Goal: Task Accomplishment & Management: Complete application form

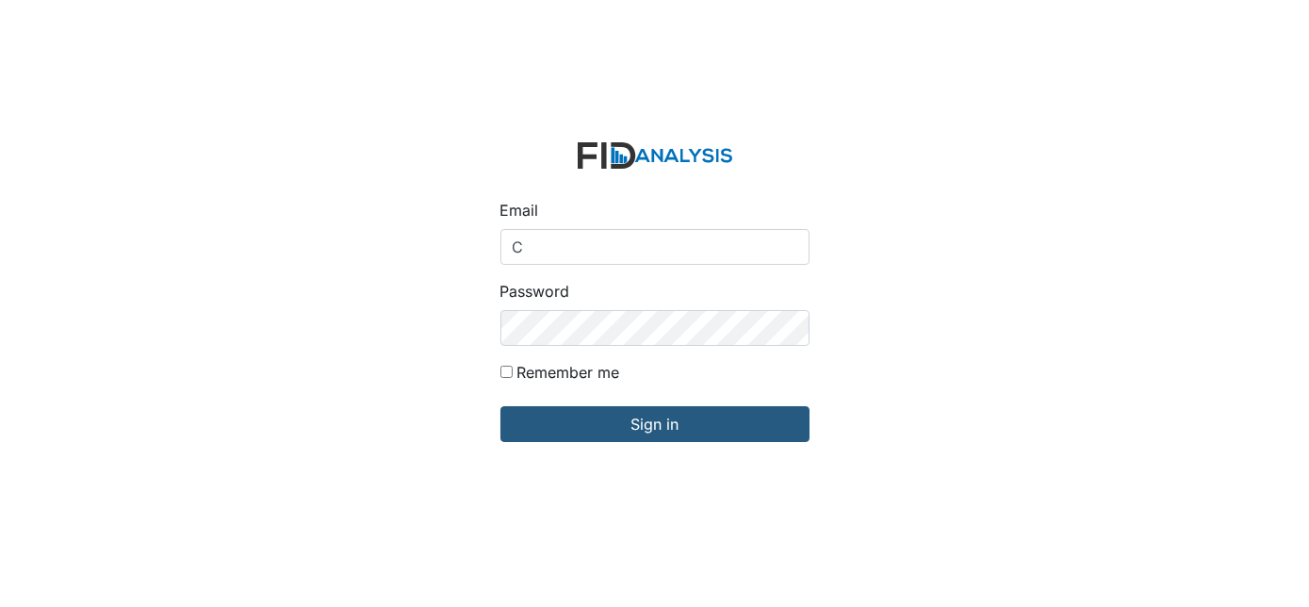
type input "[EMAIL_ADDRESS][DOMAIN_NAME]"
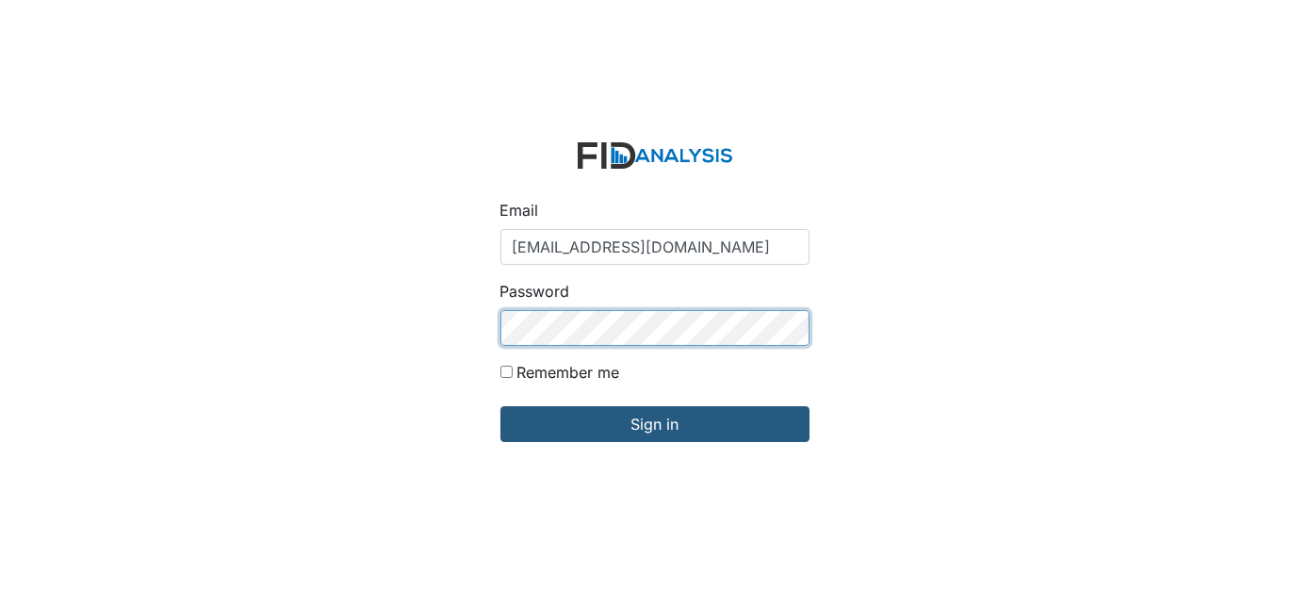
click at [500, 406] on input "Sign in" at bounding box center [654, 424] width 309 height 36
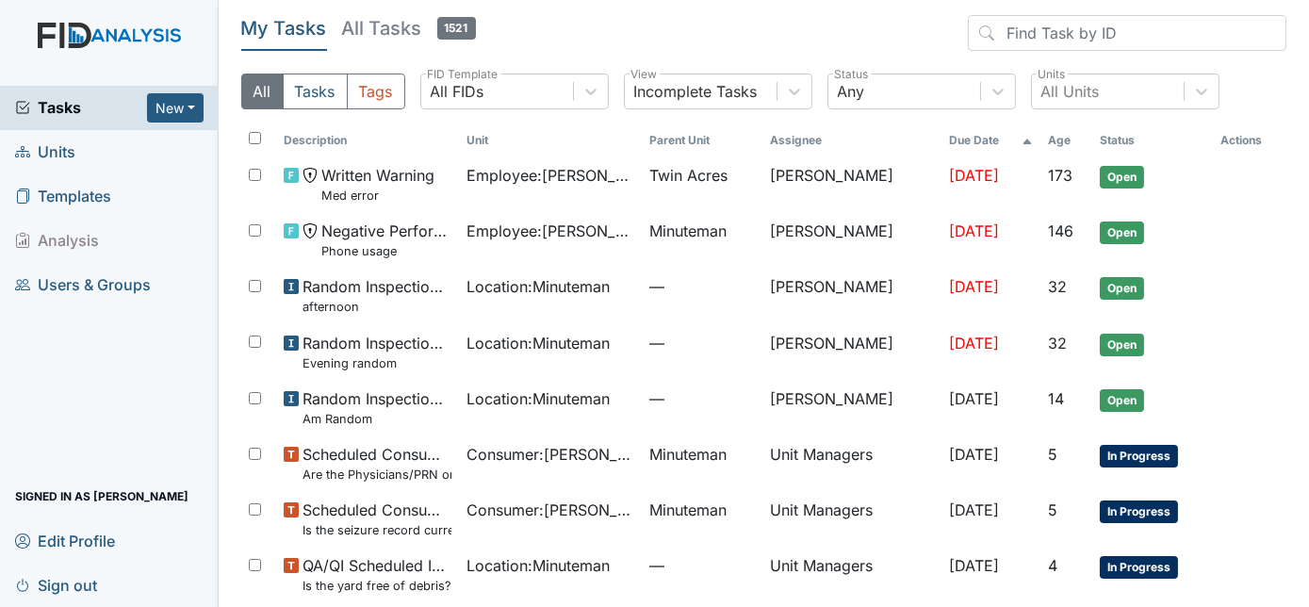
click at [55, 148] on span "Units" at bounding box center [45, 152] width 60 height 29
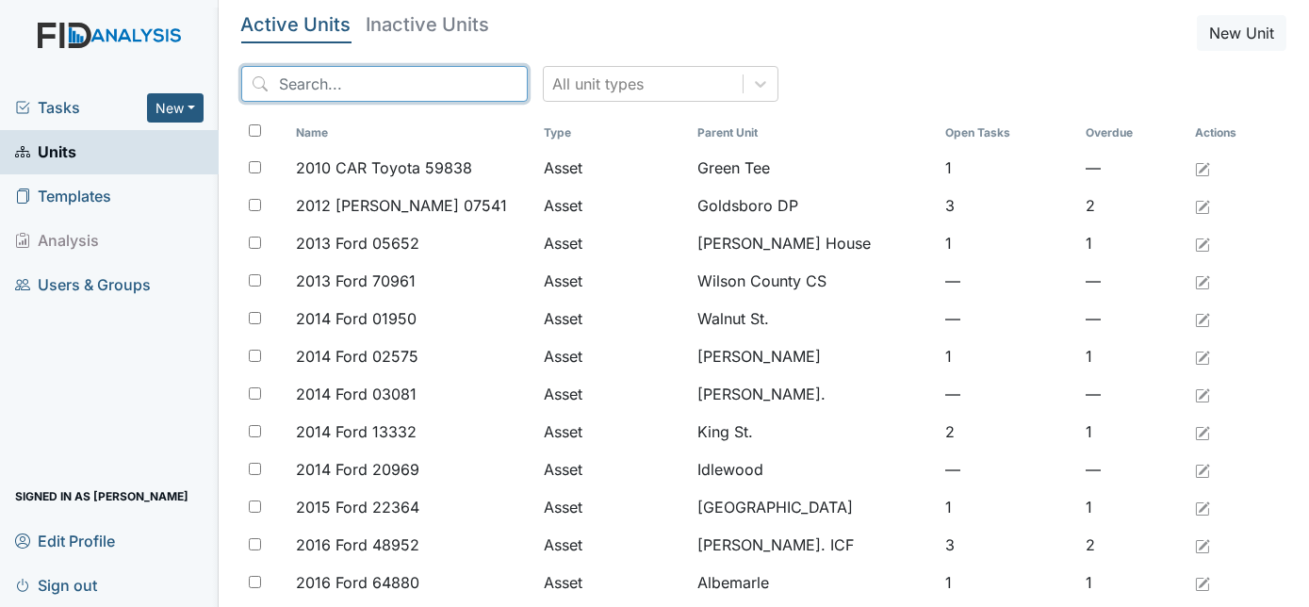
click at [339, 95] on input "search" at bounding box center [384, 84] width 286 height 36
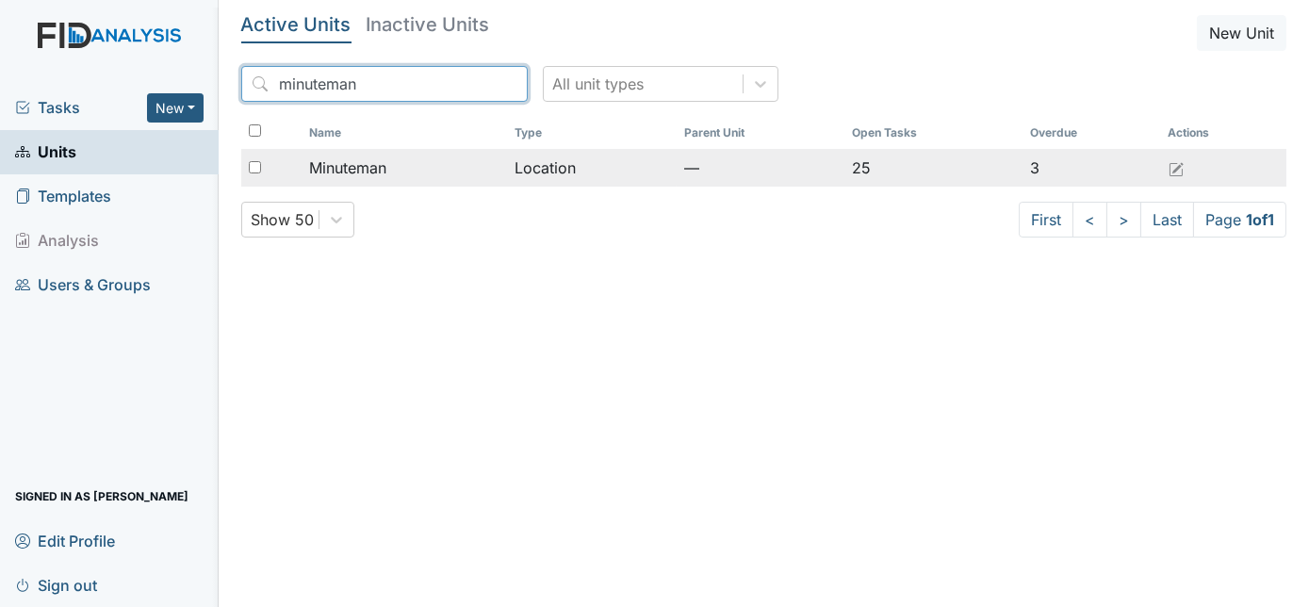
type input "minuteman"
click at [255, 170] on input "checkbox" at bounding box center [255, 167] width 12 height 12
checkbox input "true"
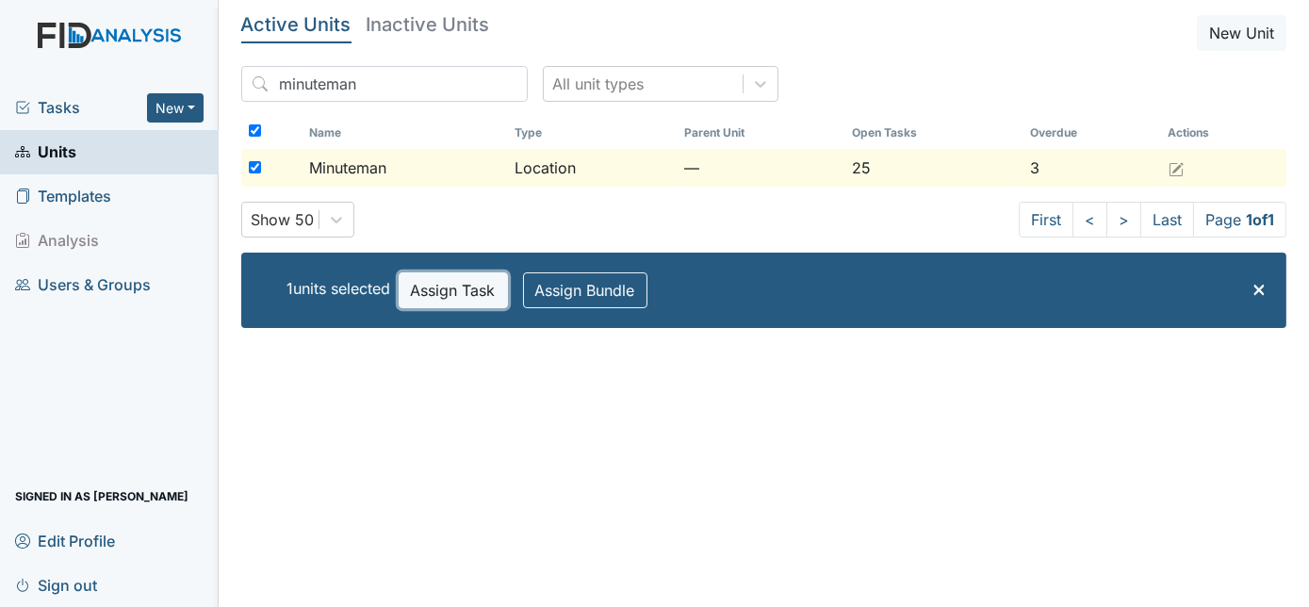
click at [437, 293] on button "Assign Task" at bounding box center [453, 290] width 109 height 36
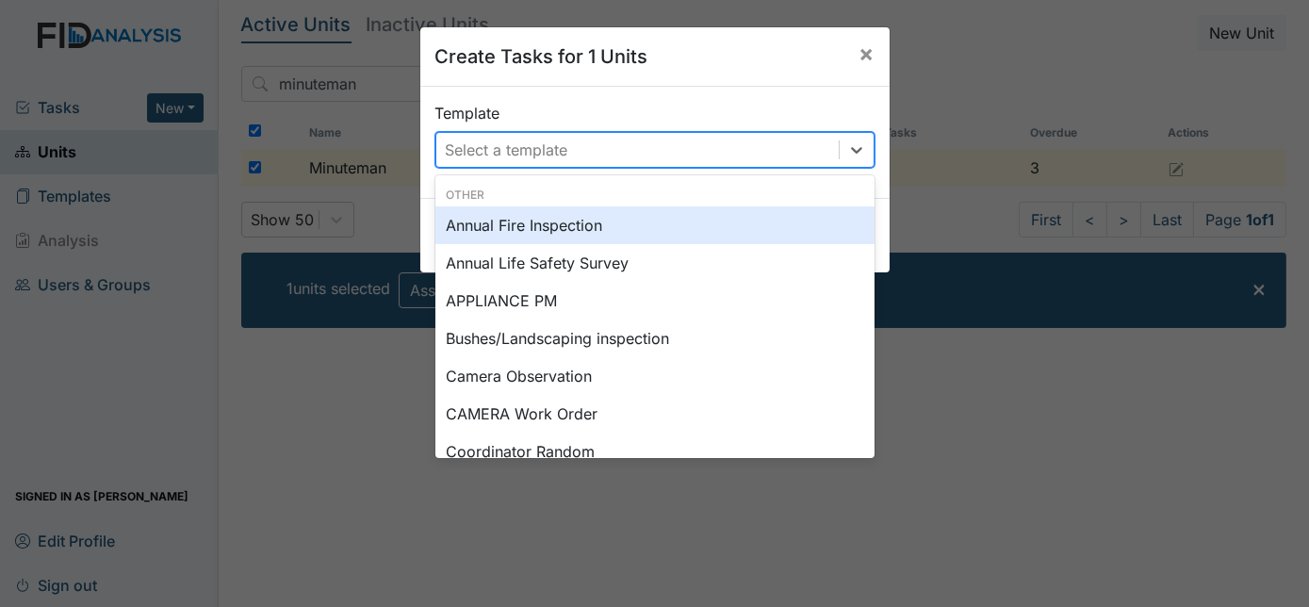
click at [512, 143] on div "Select a template" at bounding box center [507, 149] width 122 height 23
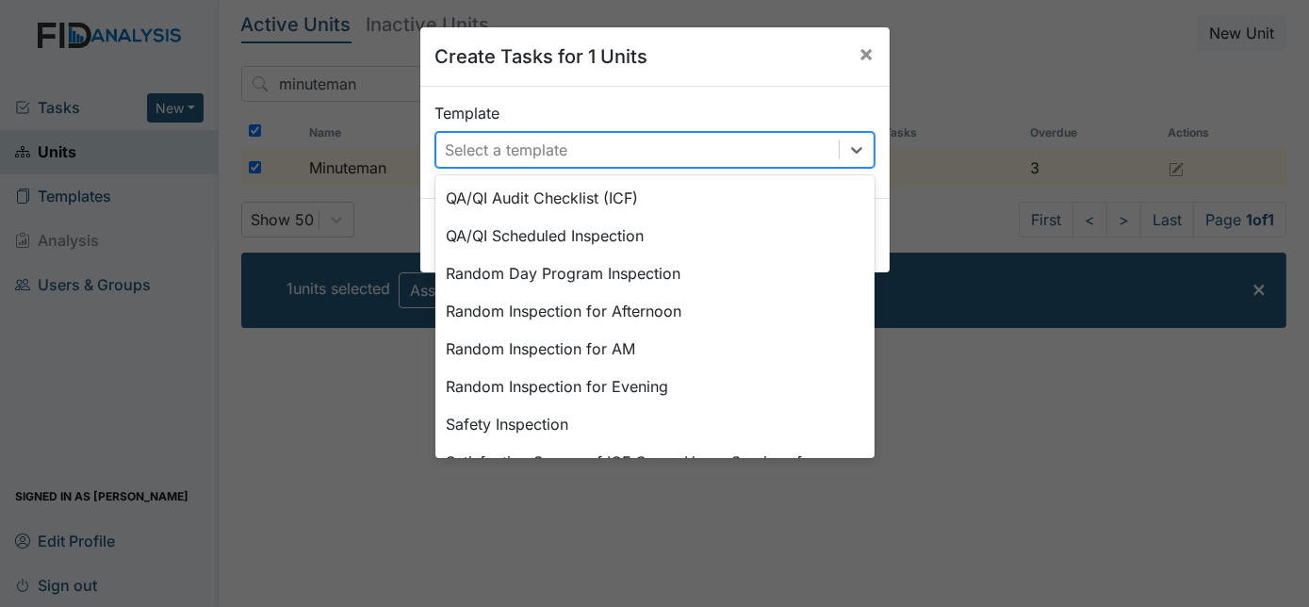
scroll to position [754, 0]
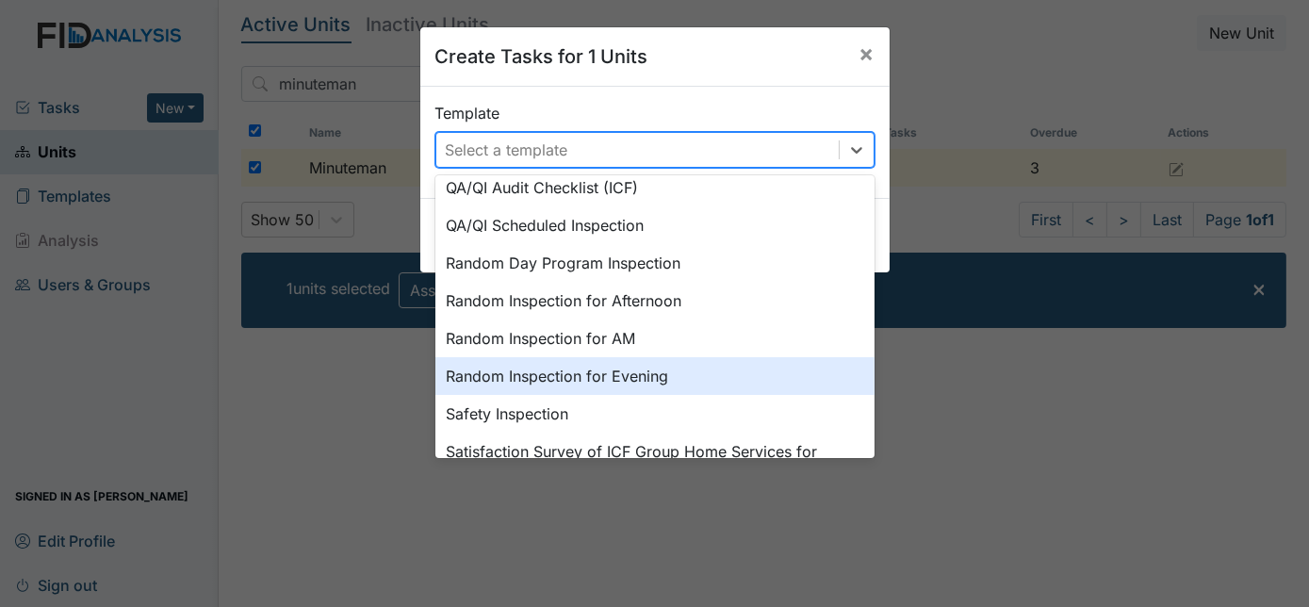
click at [641, 375] on div "Random Inspection for Evening" at bounding box center [654, 376] width 439 height 38
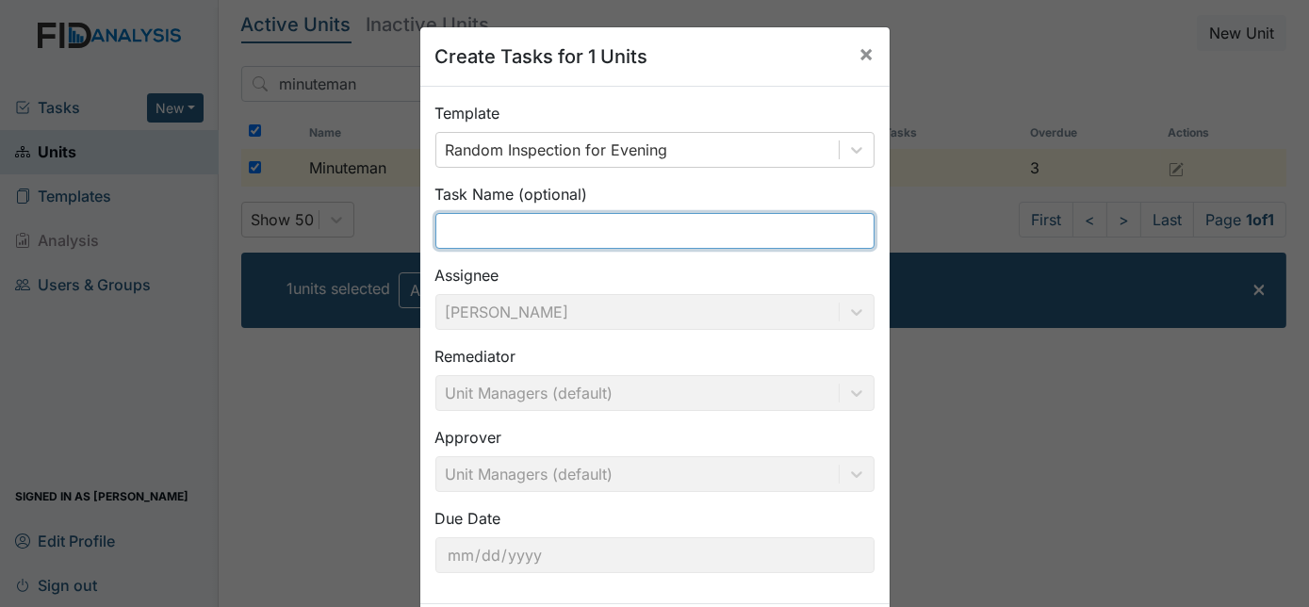
click at [560, 225] on input "text" at bounding box center [654, 231] width 439 height 36
type input "Evening random"
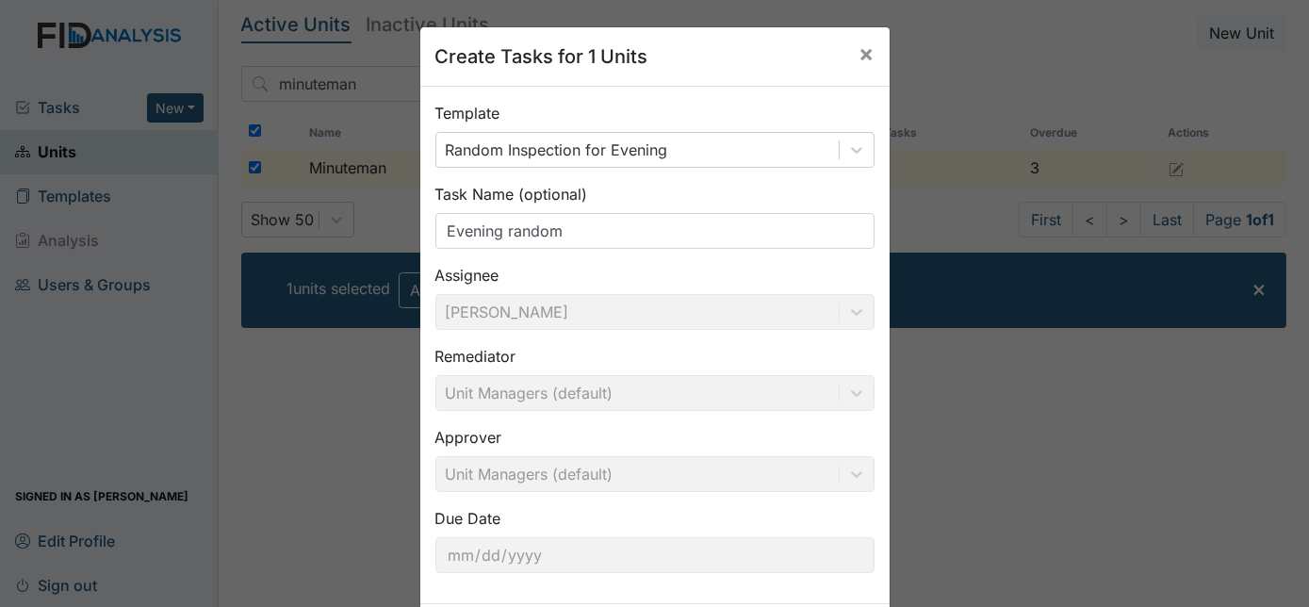
scroll to position [96, 0]
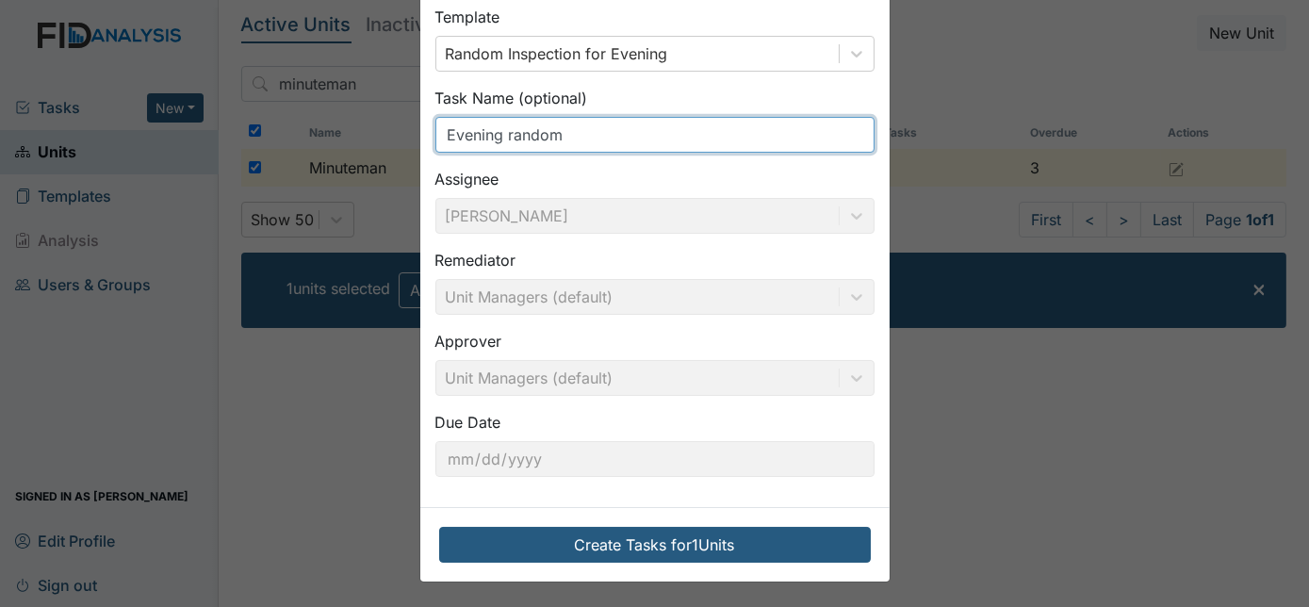
click at [571, 140] on input "Evening random" at bounding box center [654, 135] width 439 height 36
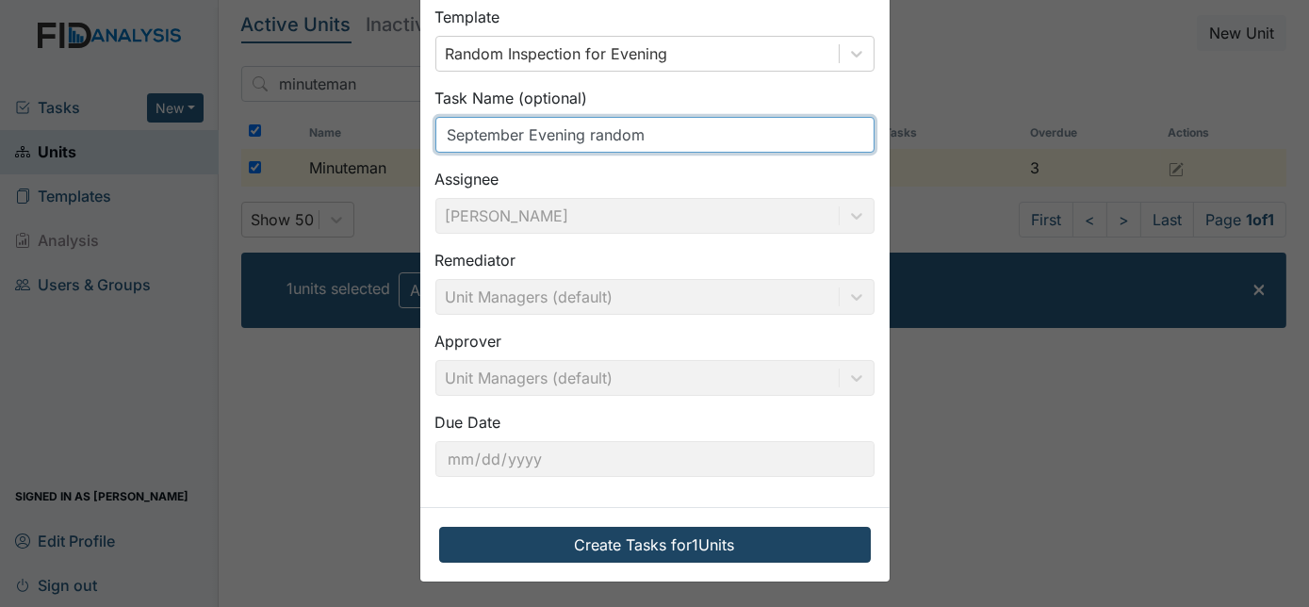
type input "September Evening random"
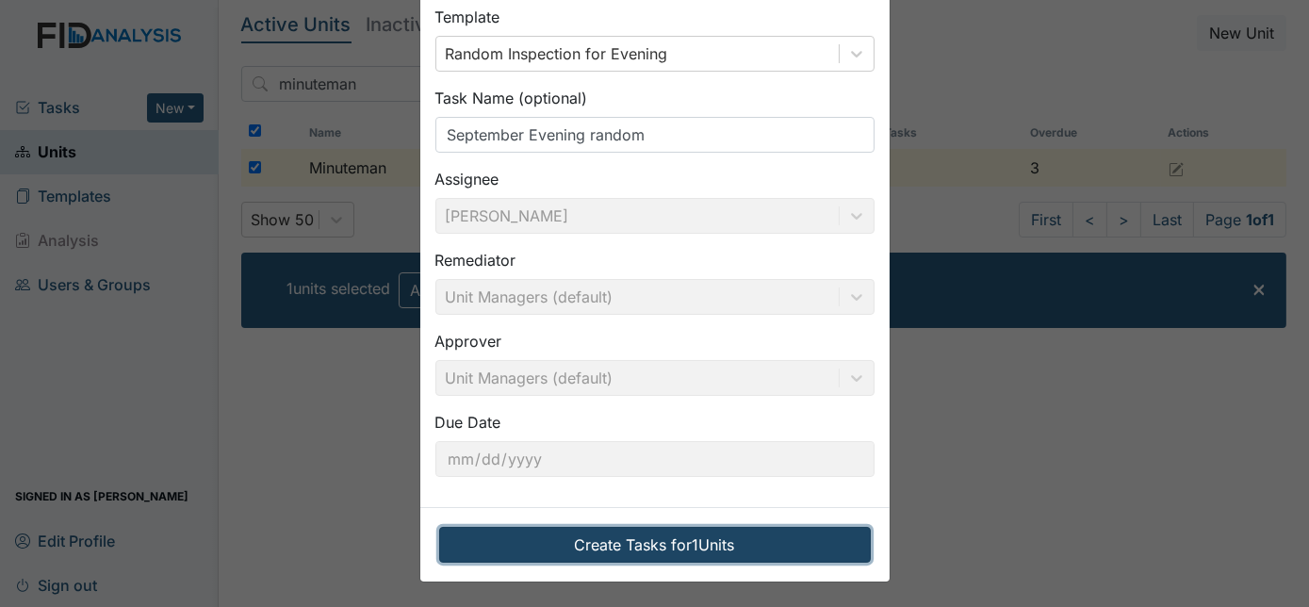
click at [626, 529] on button "Create Tasks for 1 Units" at bounding box center [654, 545] width 431 height 36
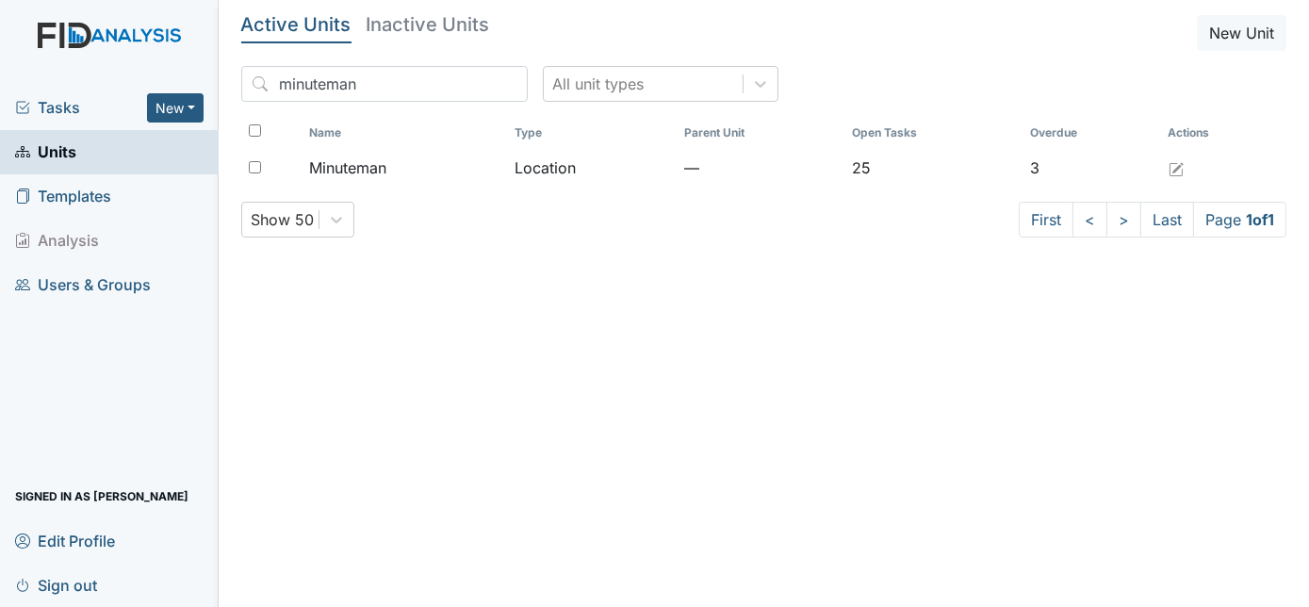
click at [50, 112] on span "Tasks" at bounding box center [81, 107] width 132 height 23
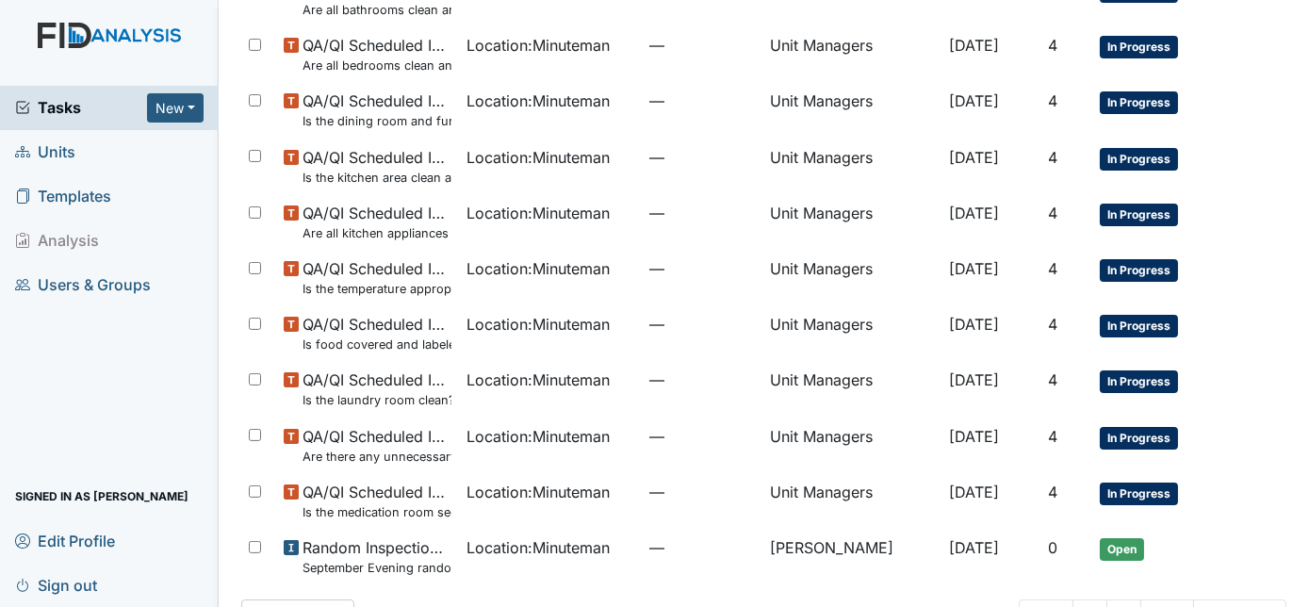
scroll to position [857, 0]
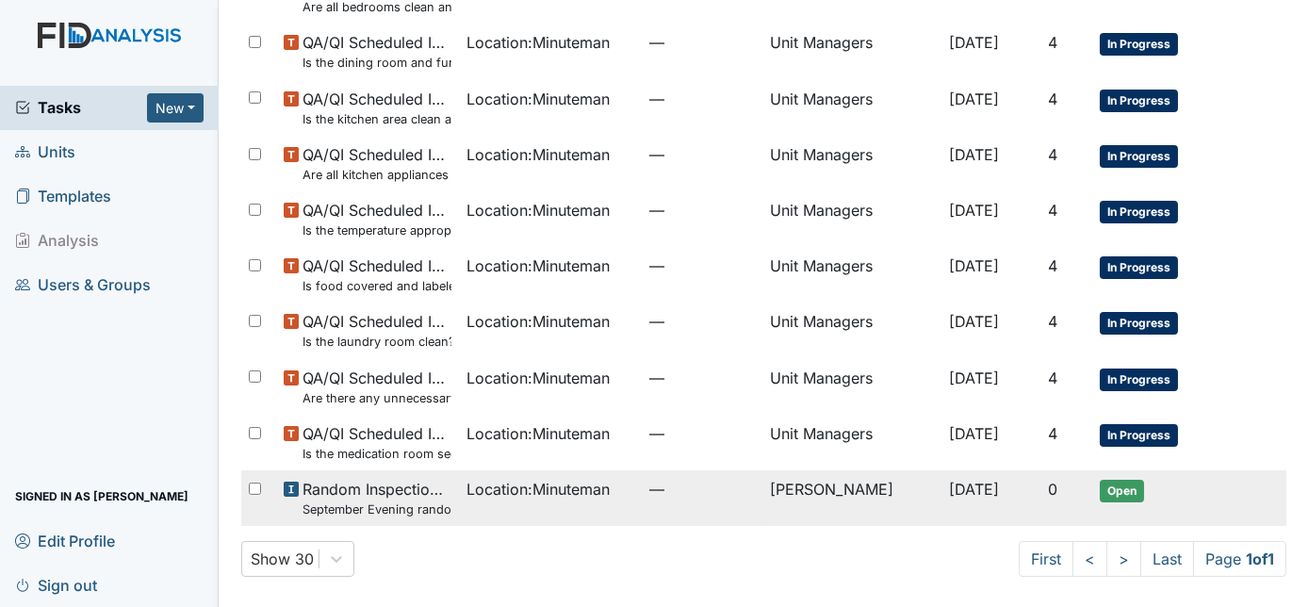
click at [897, 477] on td "[PERSON_NAME]" at bounding box center [851, 498] width 179 height 56
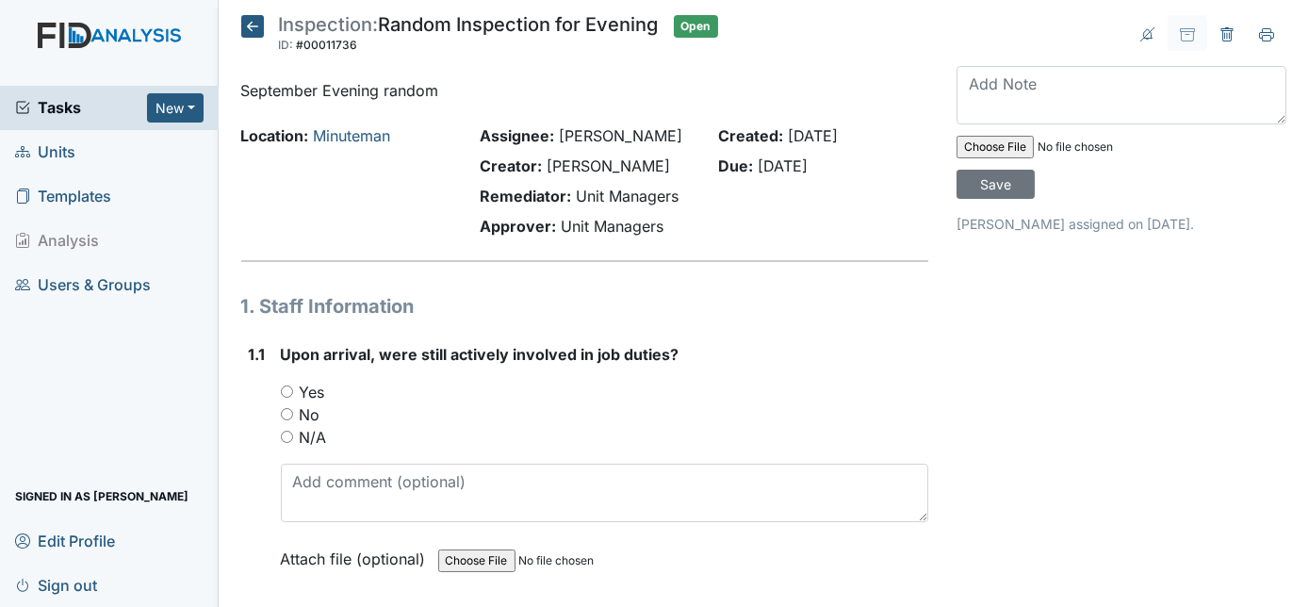
click at [283, 389] on input "Yes" at bounding box center [287, 391] width 12 height 12
radio input "true"
click at [245, 445] on div "1.1 Upon arrival, were still actively involved in job duties? You must select o…" at bounding box center [585, 470] width 688 height 255
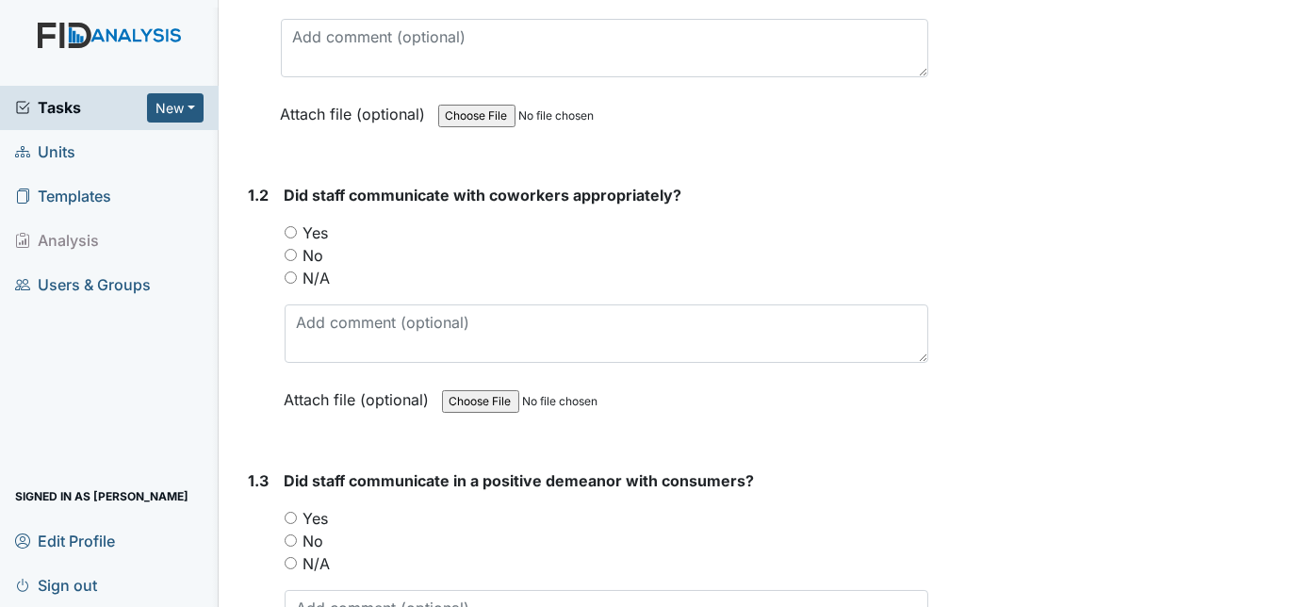
scroll to position [480, 0]
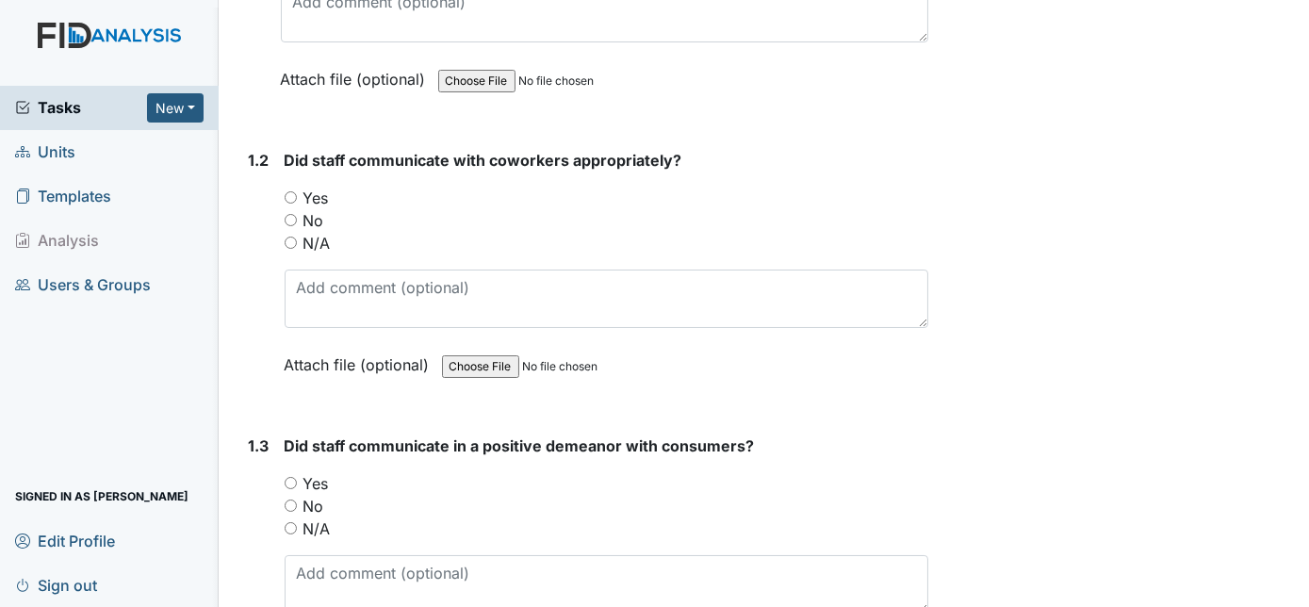
click at [289, 201] on div "Yes" at bounding box center [607, 198] width 644 height 23
click at [291, 193] on input "Yes" at bounding box center [291, 197] width 12 height 12
radio input "true"
click at [264, 248] on div "1.2" at bounding box center [259, 276] width 21 height 255
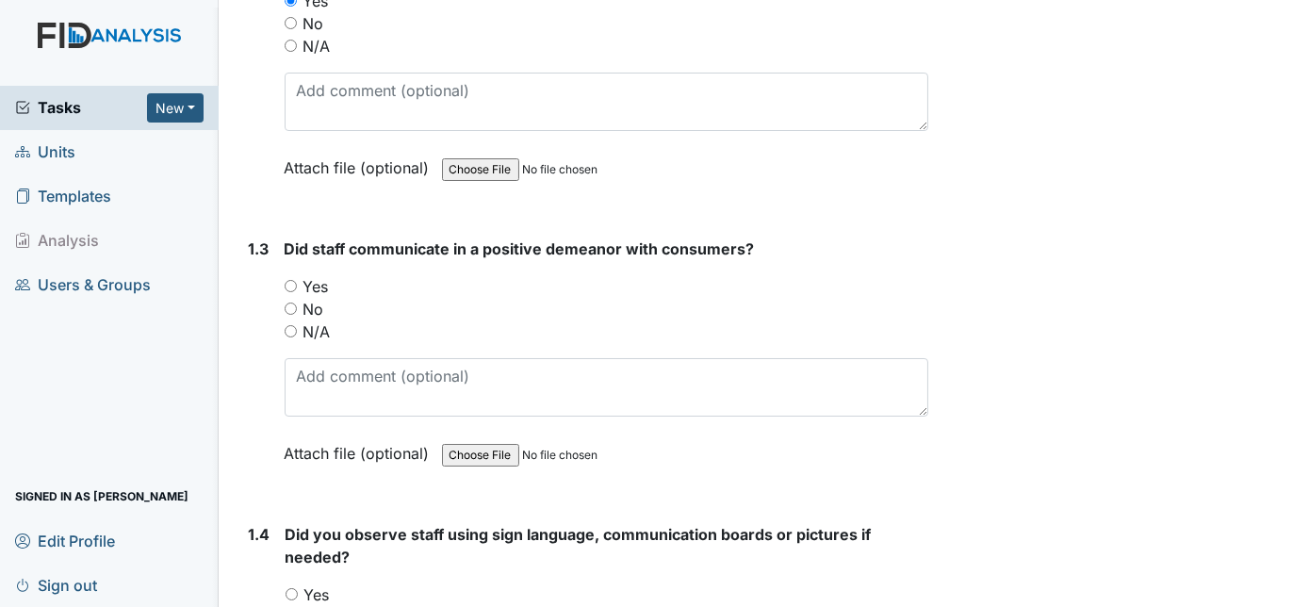
scroll to position [788, 0]
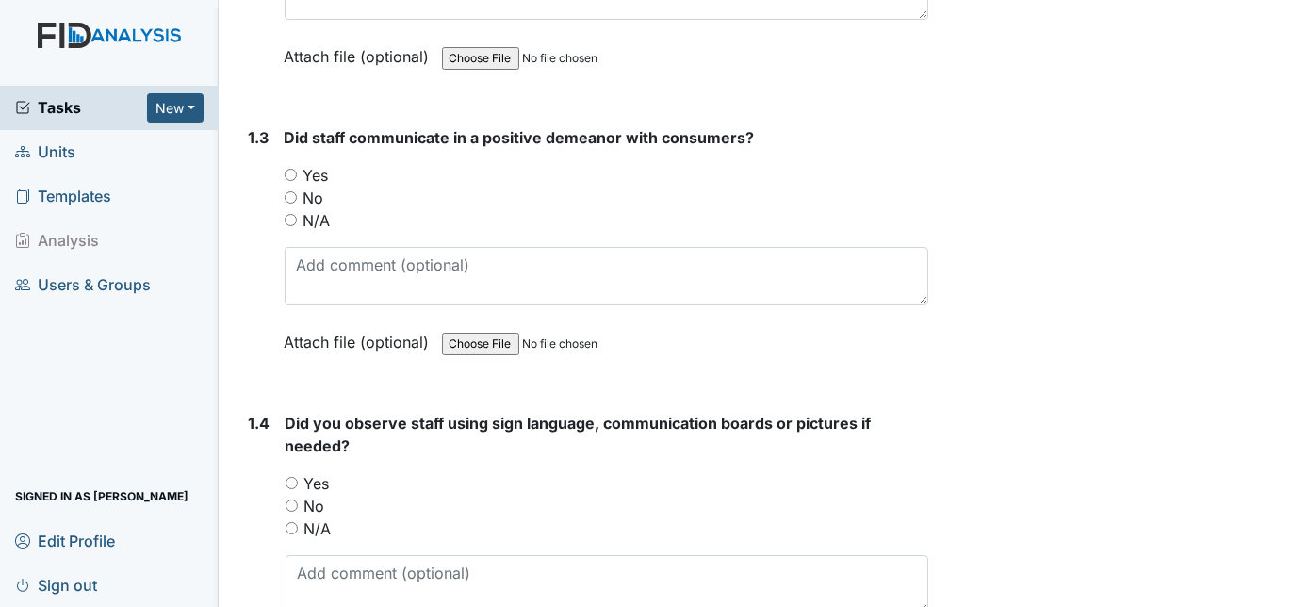
click at [286, 172] on input "Yes" at bounding box center [291, 175] width 12 height 12
radio input "true"
click at [261, 241] on div "1.3" at bounding box center [259, 253] width 21 height 255
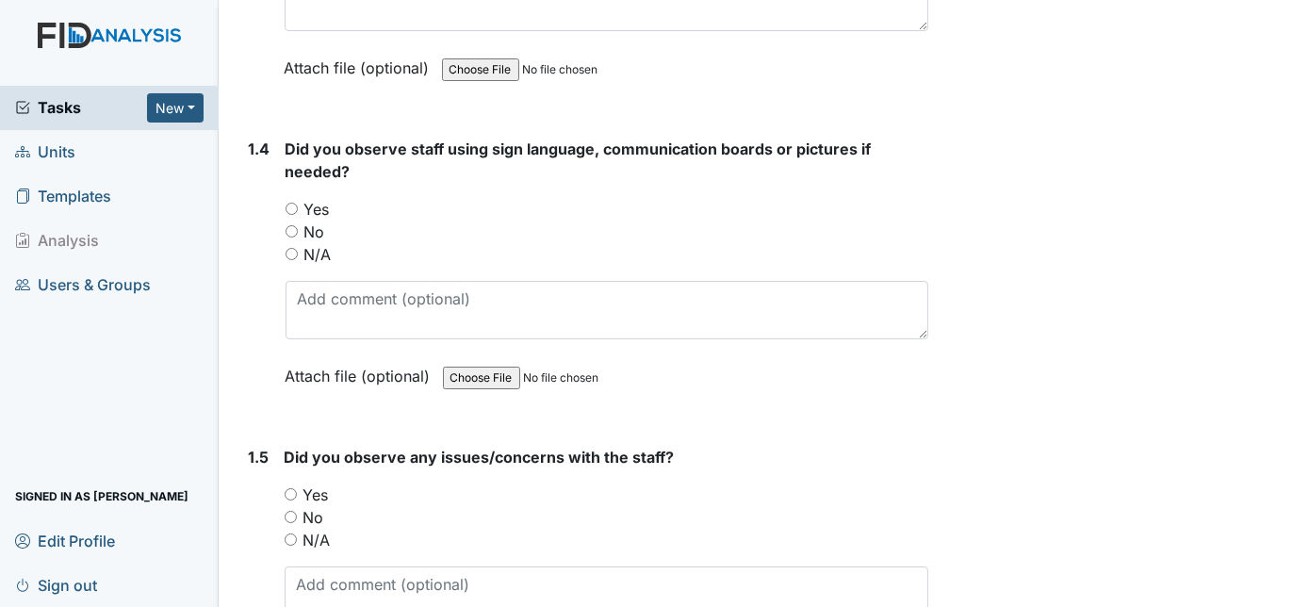
scroll to position [1096, 0]
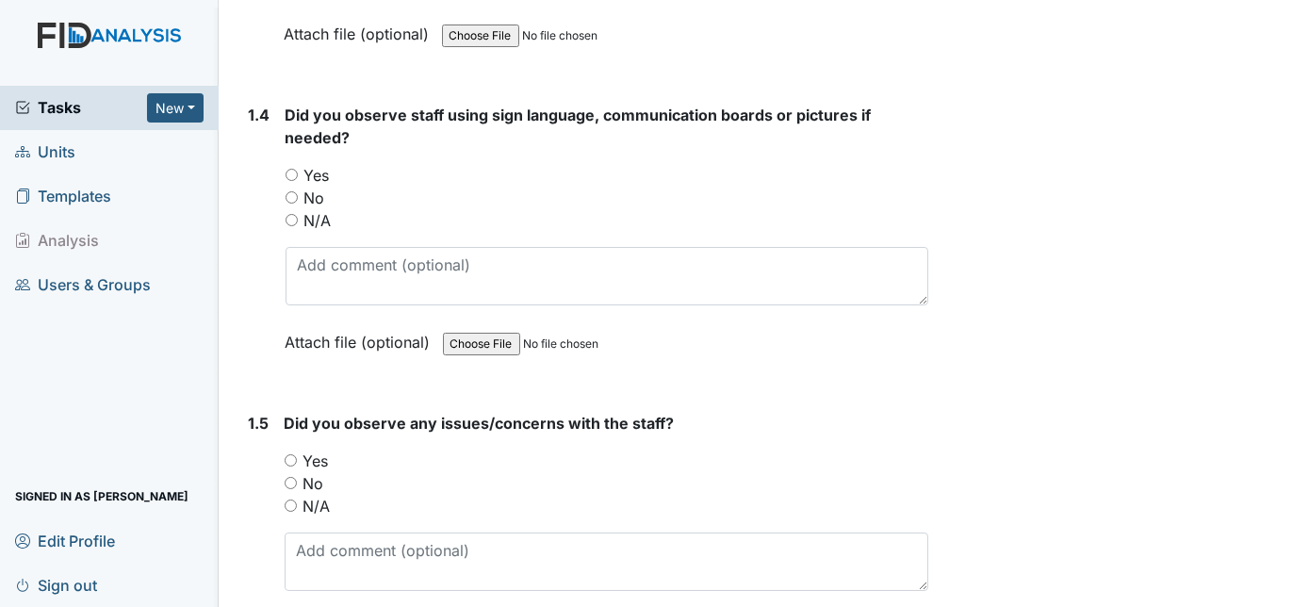
click at [291, 169] on input "Yes" at bounding box center [291, 175] width 12 height 12
radio input "true"
click at [265, 222] on div "1.4" at bounding box center [260, 243] width 22 height 278
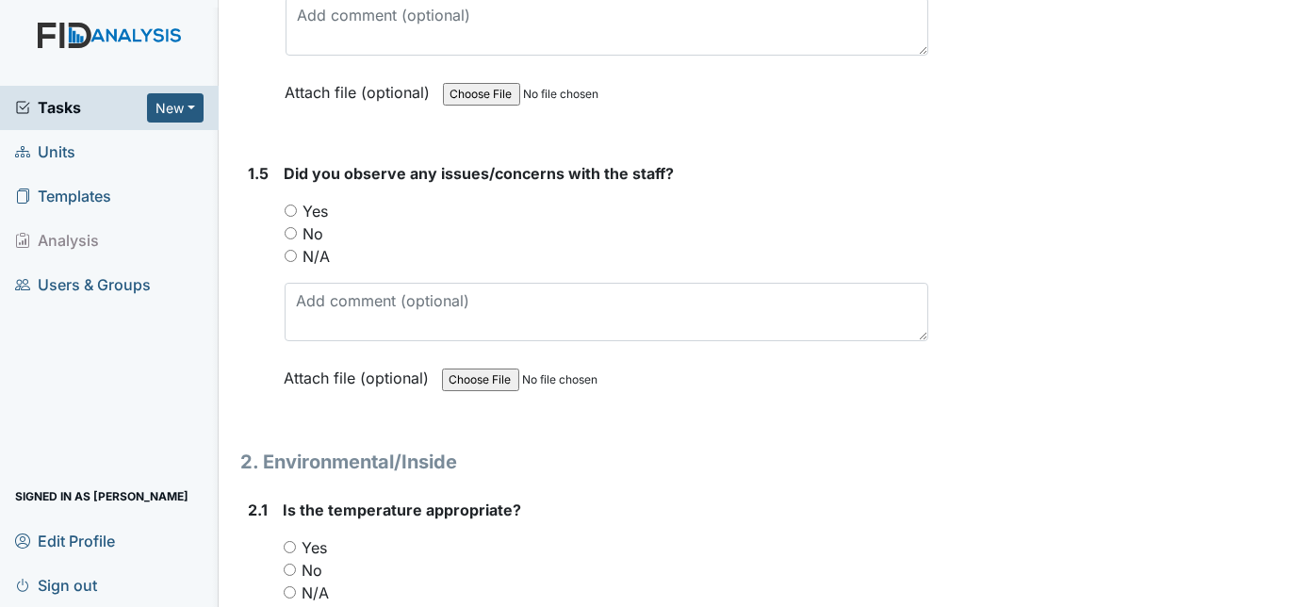
scroll to position [1404, 0]
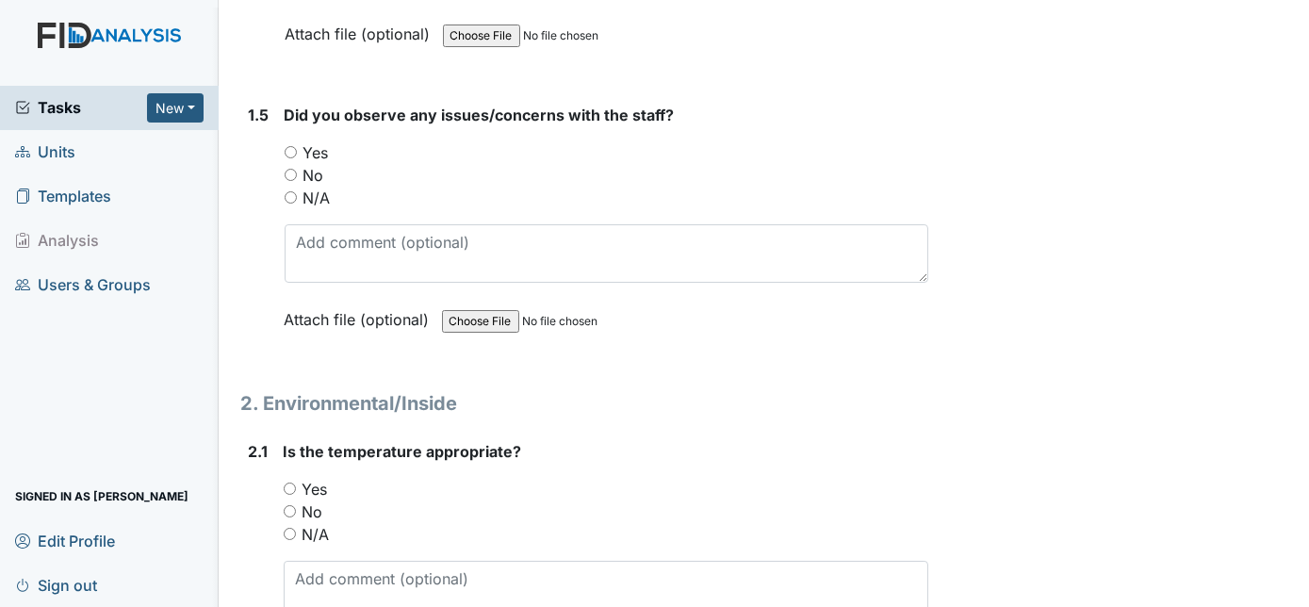
click at [291, 169] on input "No" at bounding box center [291, 175] width 12 height 12
radio input "true"
click at [260, 236] on div "1.5" at bounding box center [259, 231] width 21 height 255
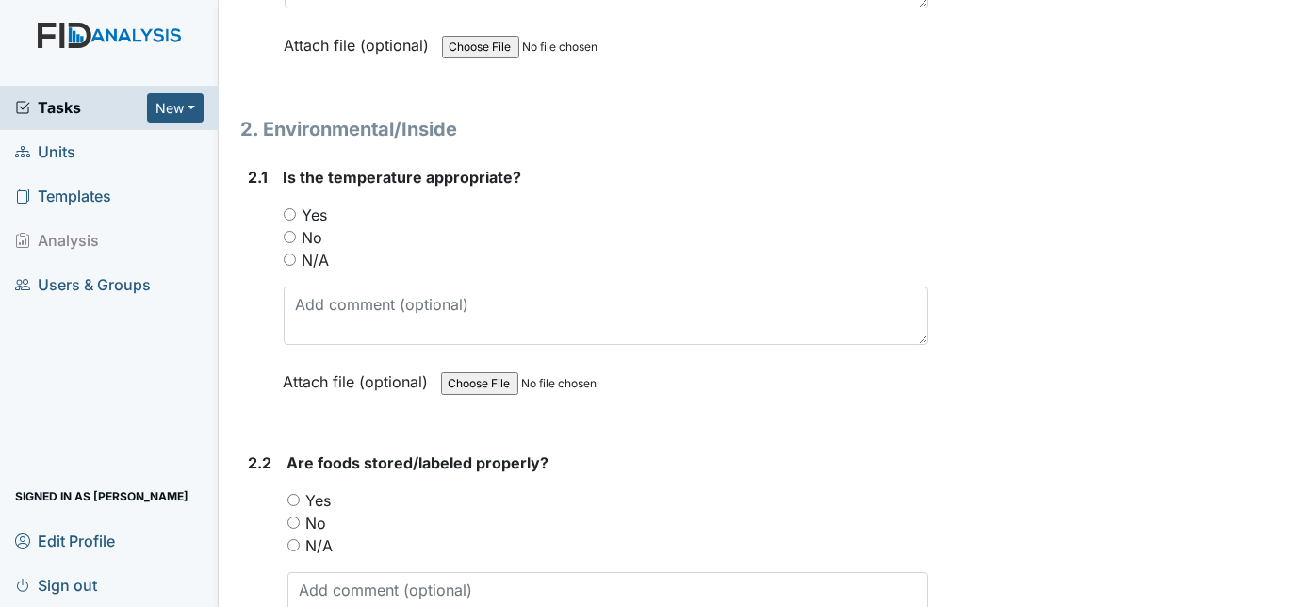
scroll to position [1678, 0]
click at [288, 209] on input "Yes" at bounding box center [290, 214] width 12 height 12
radio input "true"
click at [258, 269] on div "2.1" at bounding box center [259, 293] width 20 height 255
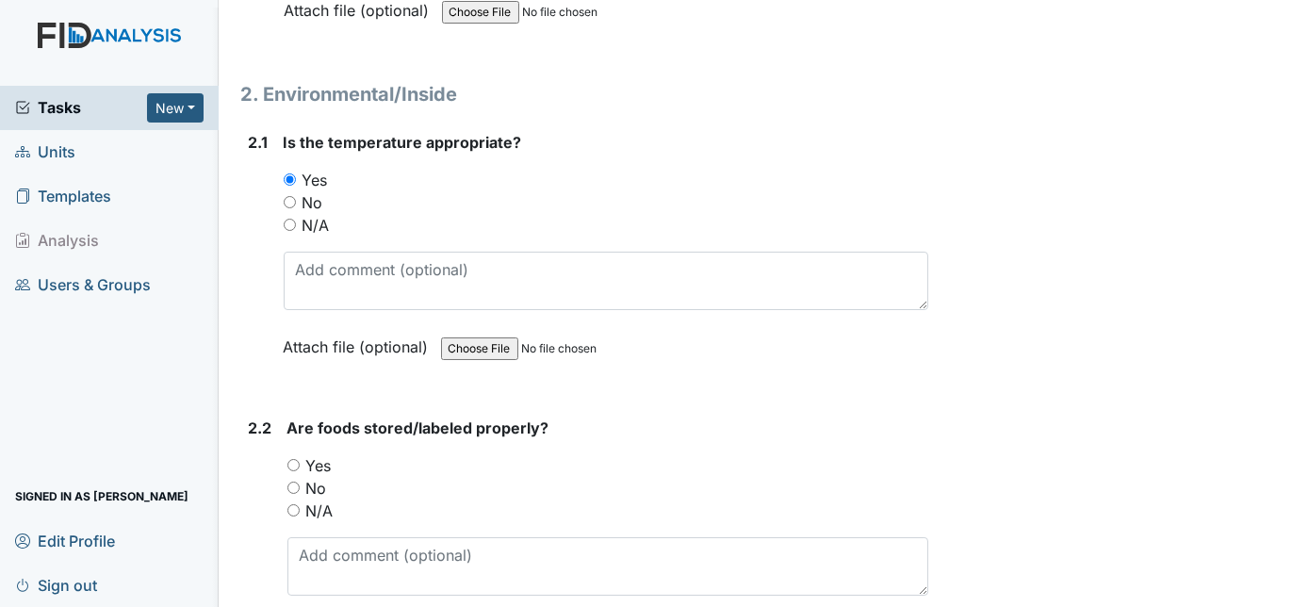
scroll to position [1815, 0]
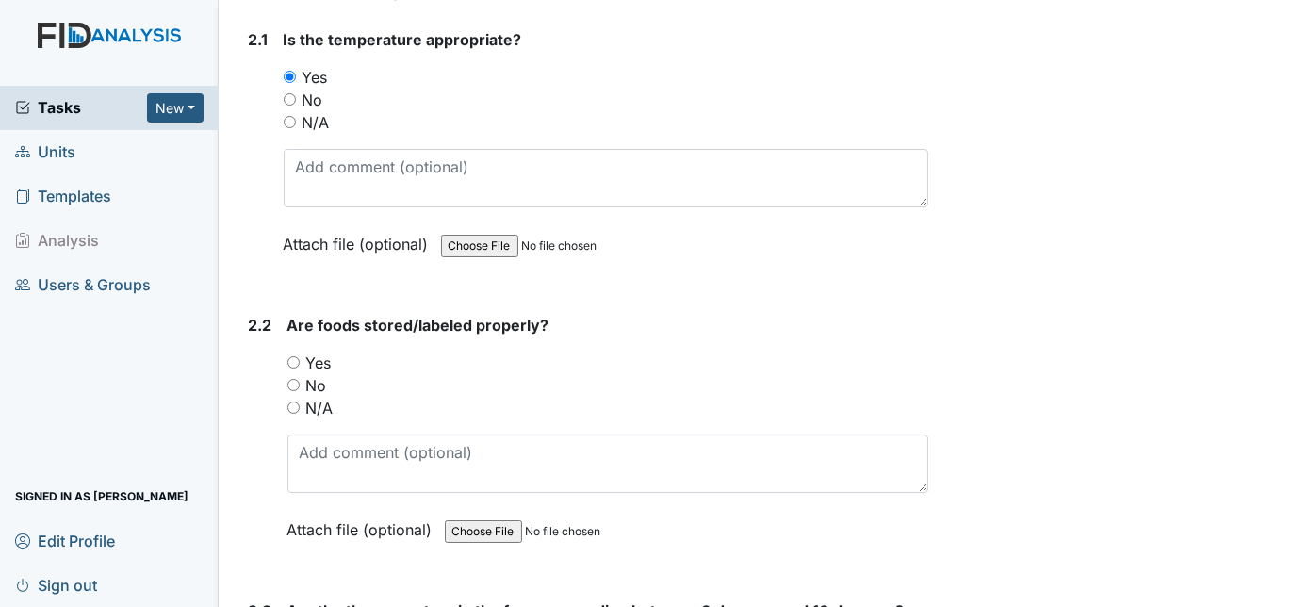
click at [291, 356] on input "Yes" at bounding box center [293, 362] width 12 height 12
radio input "true"
click at [267, 385] on div "2.2" at bounding box center [261, 441] width 24 height 255
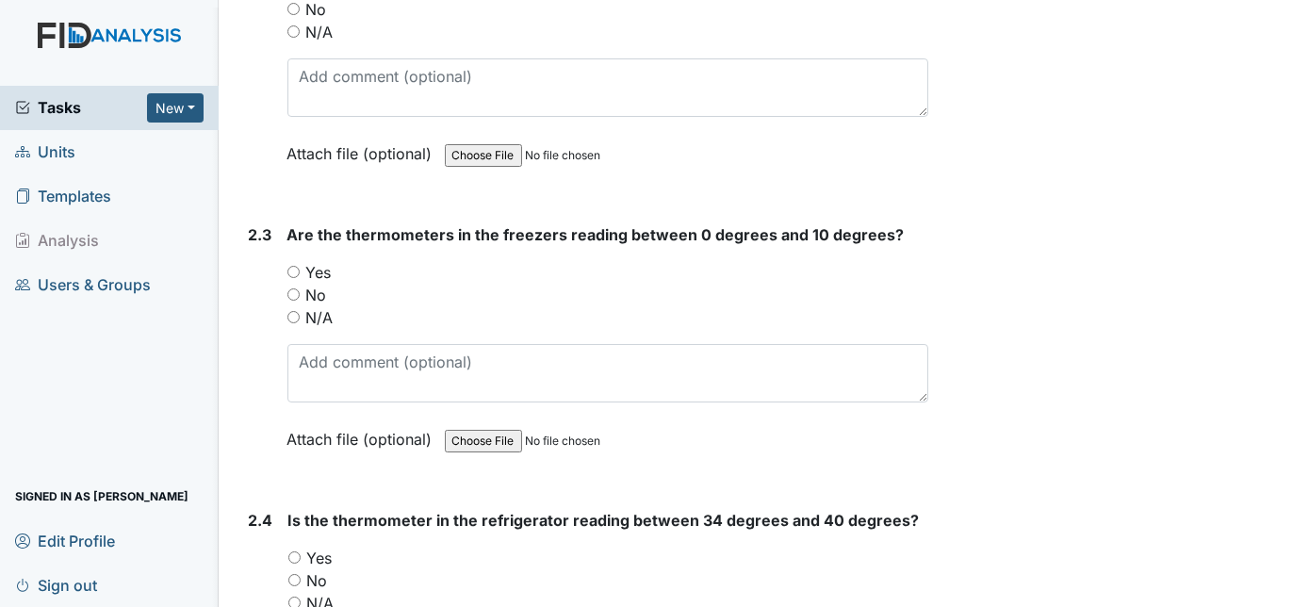
scroll to position [2192, 0]
click at [292, 265] on input "Yes" at bounding box center [293, 271] width 12 height 12
radio input "true"
click at [251, 339] on div "2.3" at bounding box center [261, 349] width 24 height 255
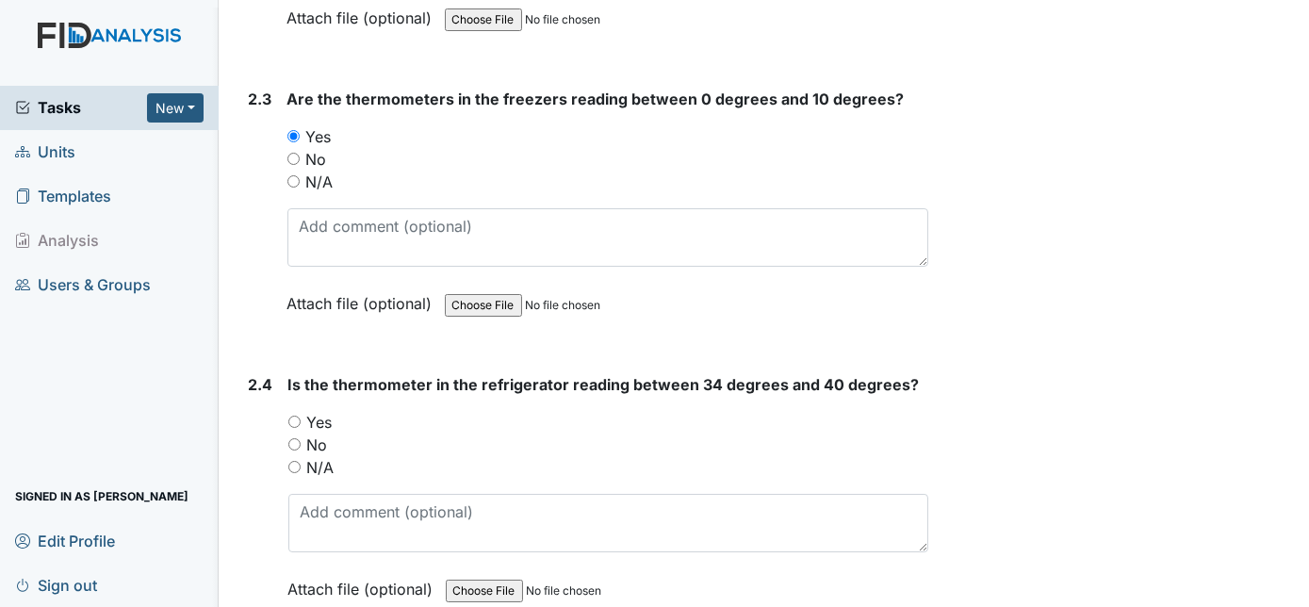
scroll to position [2329, 0]
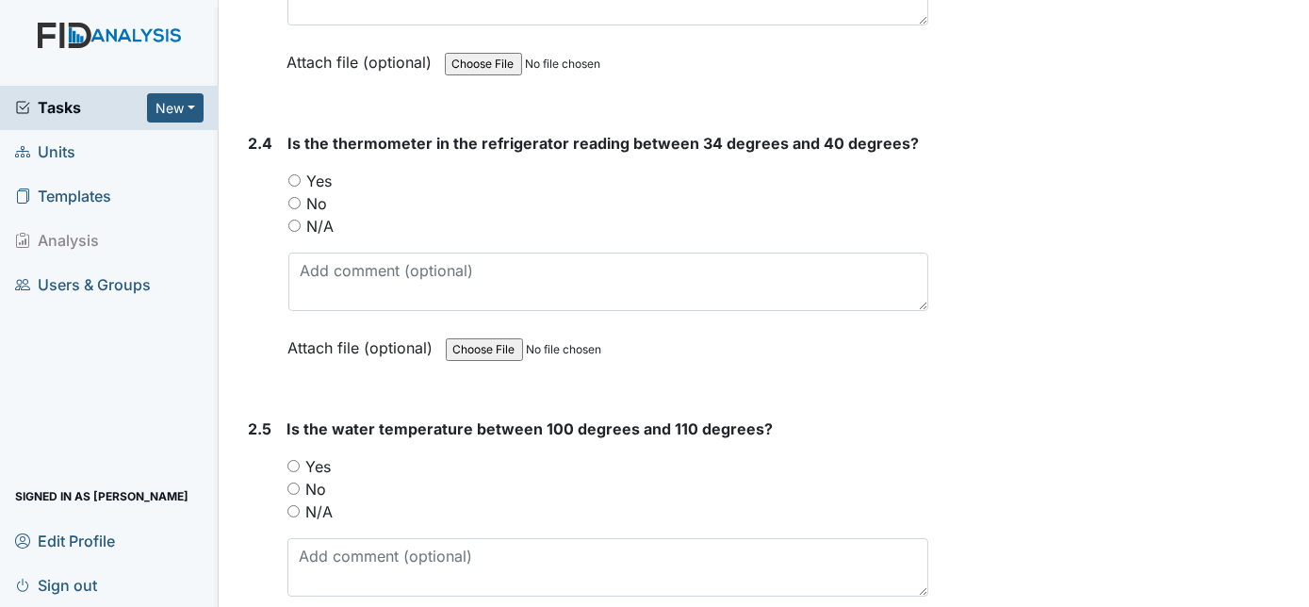
scroll to position [2569, 0]
click at [291, 173] on input "Yes" at bounding box center [294, 179] width 12 height 12
radio input "true"
click at [266, 232] on div "2.4" at bounding box center [261, 258] width 24 height 255
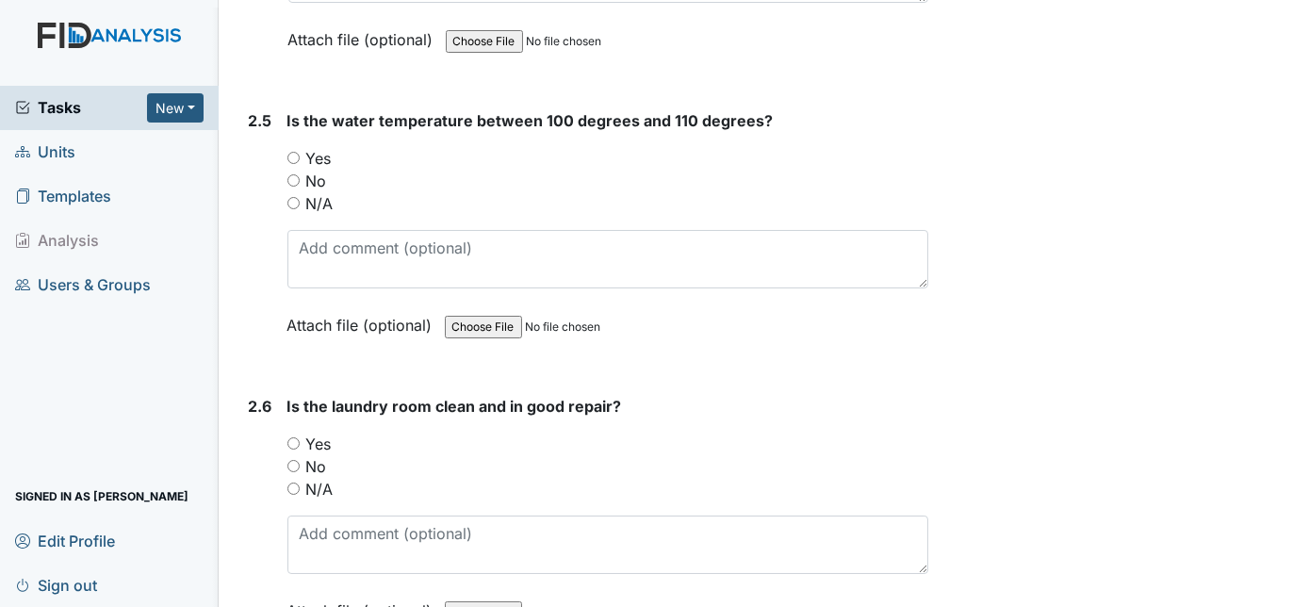
scroll to position [2877, 0]
click at [296, 151] on input "Yes" at bounding box center [293, 157] width 12 height 12
radio input "true"
click at [261, 205] on div "2.5" at bounding box center [261, 235] width 24 height 255
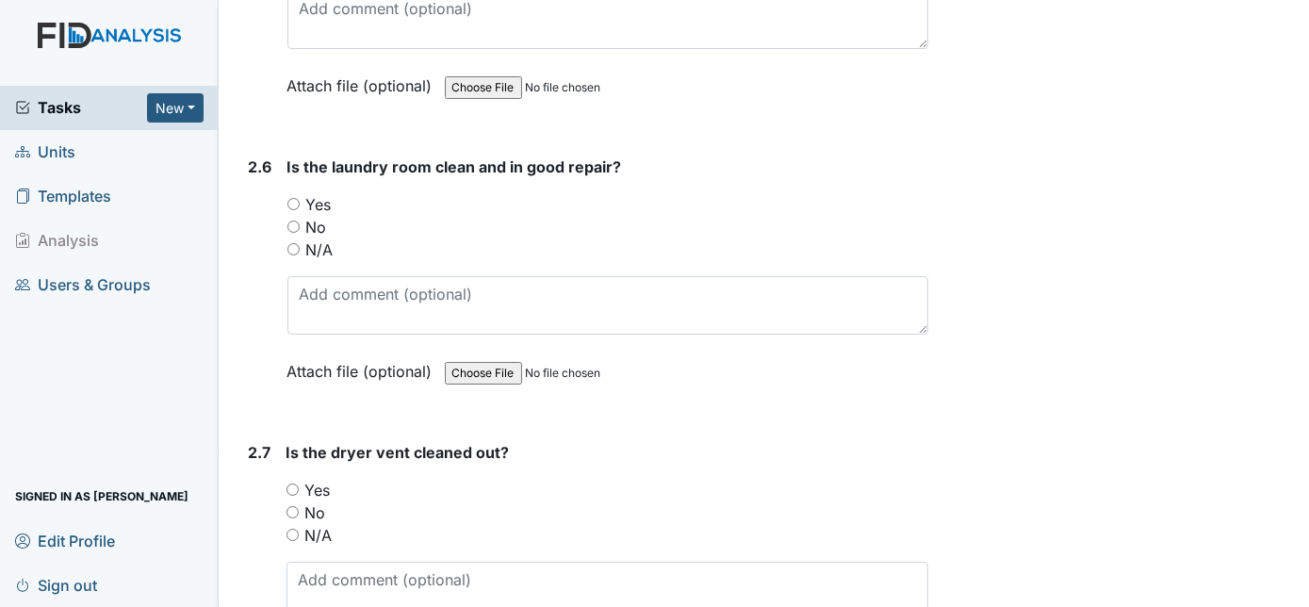
scroll to position [3288, 0]
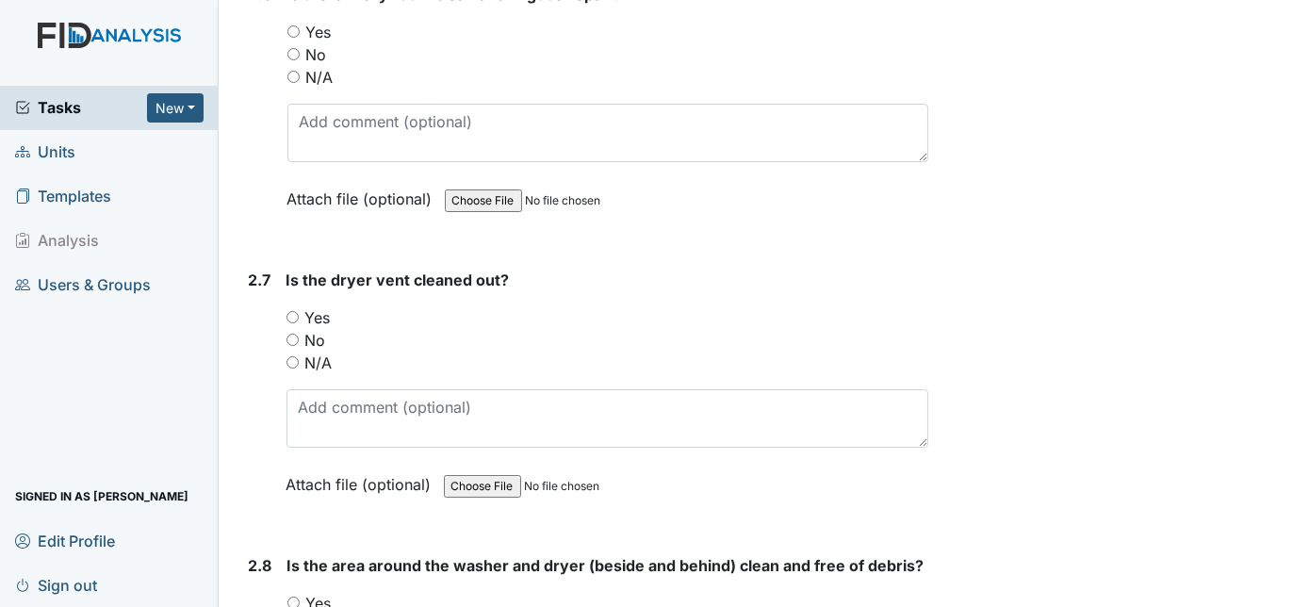
click at [294, 25] on input "Yes" at bounding box center [293, 31] width 12 height 12
radio input "true"
click at [246, 143] on div "2.6 Is the laundry room clean and in good repair? You must select one of the be…" at bounding box center [585, 110] width 688 height 255
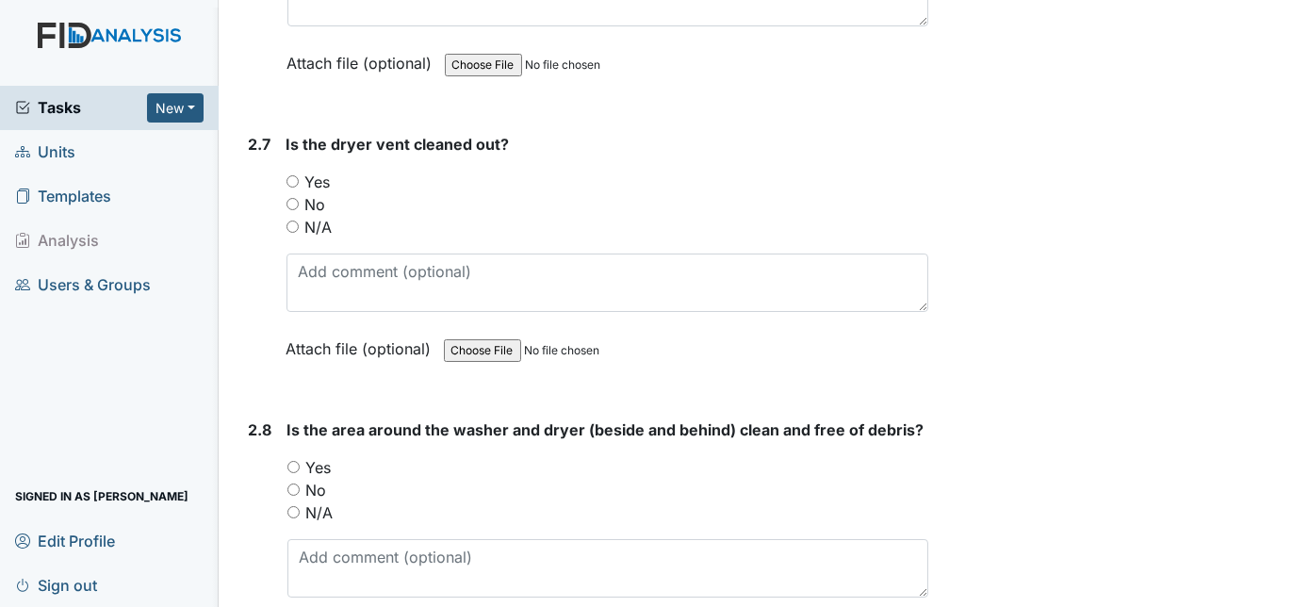
scroll to position [3426, 0]
click at [293, 173] on input "Yes" at bounding box center [292, 179] width 12 height 12
radio input "true"
click at [246, 220] on div "2.7 Is the dryer vent cleaned out? You must select one of the below options. Ye…" at bounding box center [585, 258] width 688 height 255
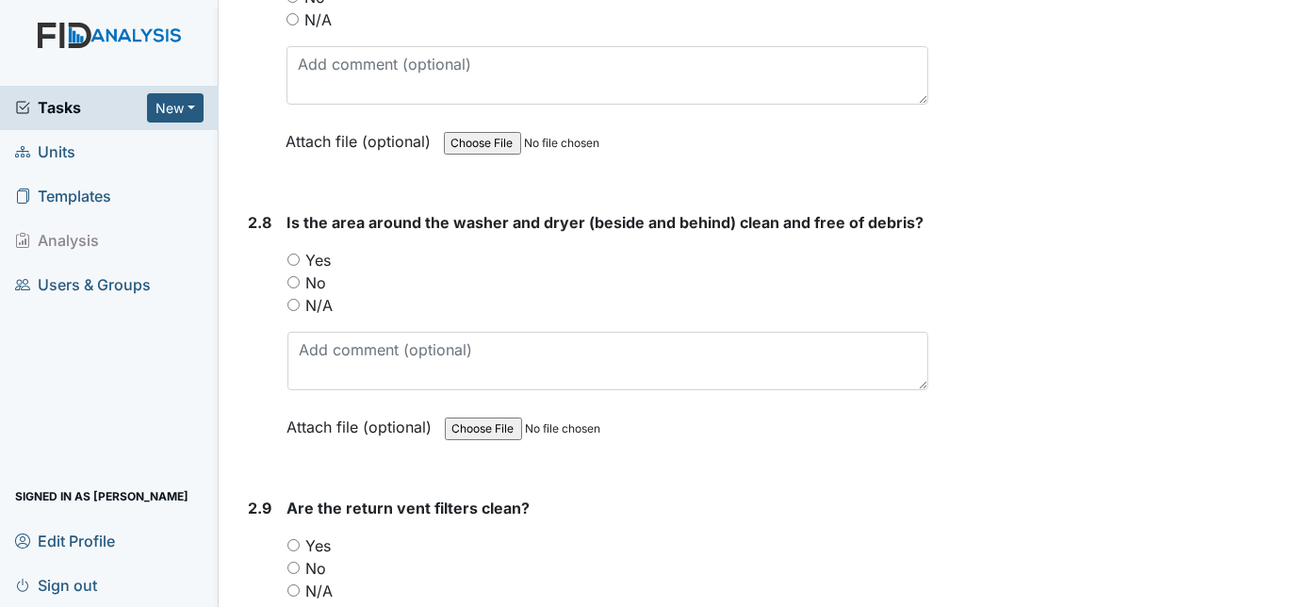
scroll to position [3665, 0]
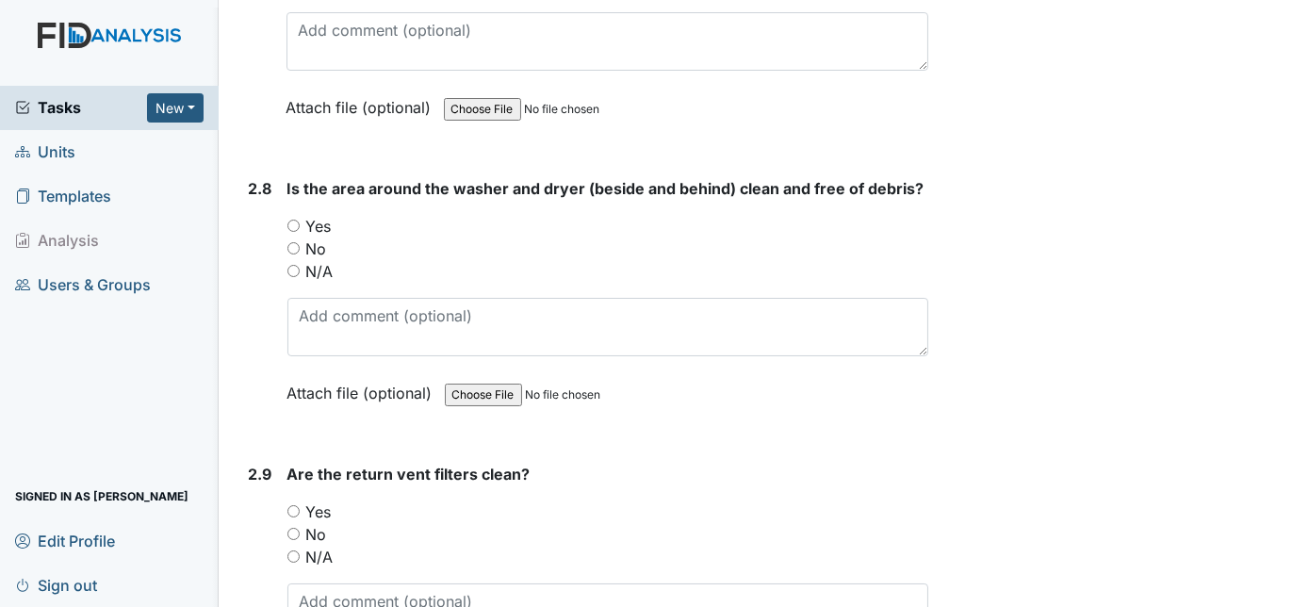
click at [296, 220] on input "Yes" at bounding box center [293, 226] width 12 height 12
radio input "true"
click at [243, 269] on div "2.8 Is the area around the washer and dryer (beside and behind) clean and free …" at bounding box center [585, 304] width 688 height 255
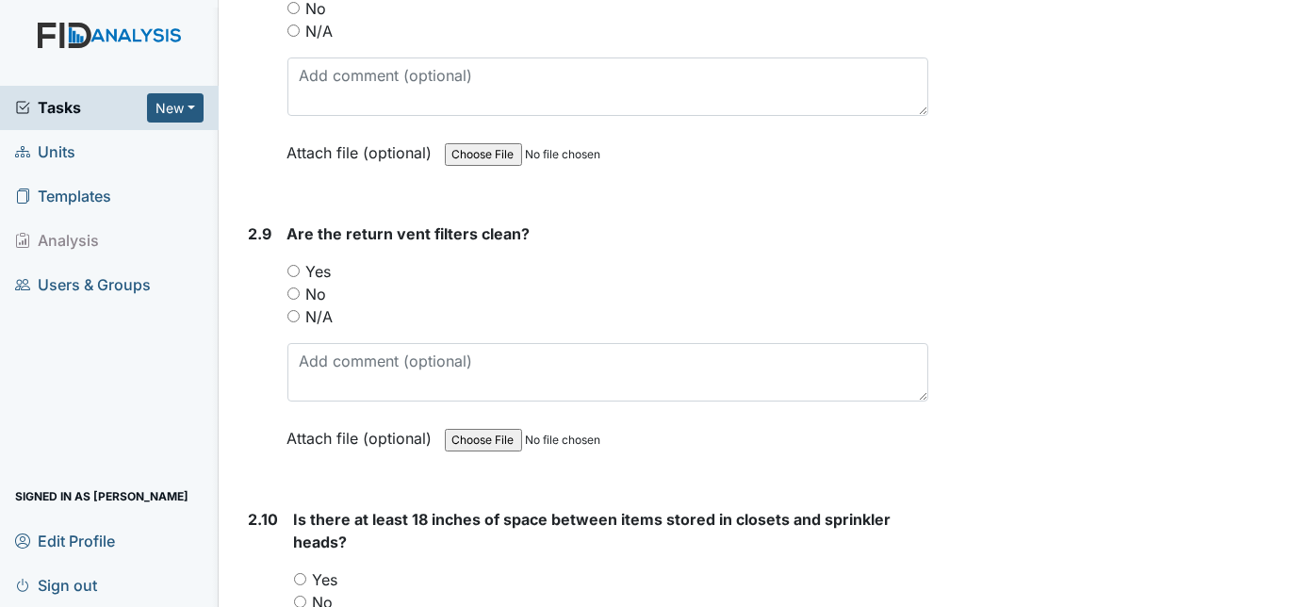
scroll to position [3939, 0]
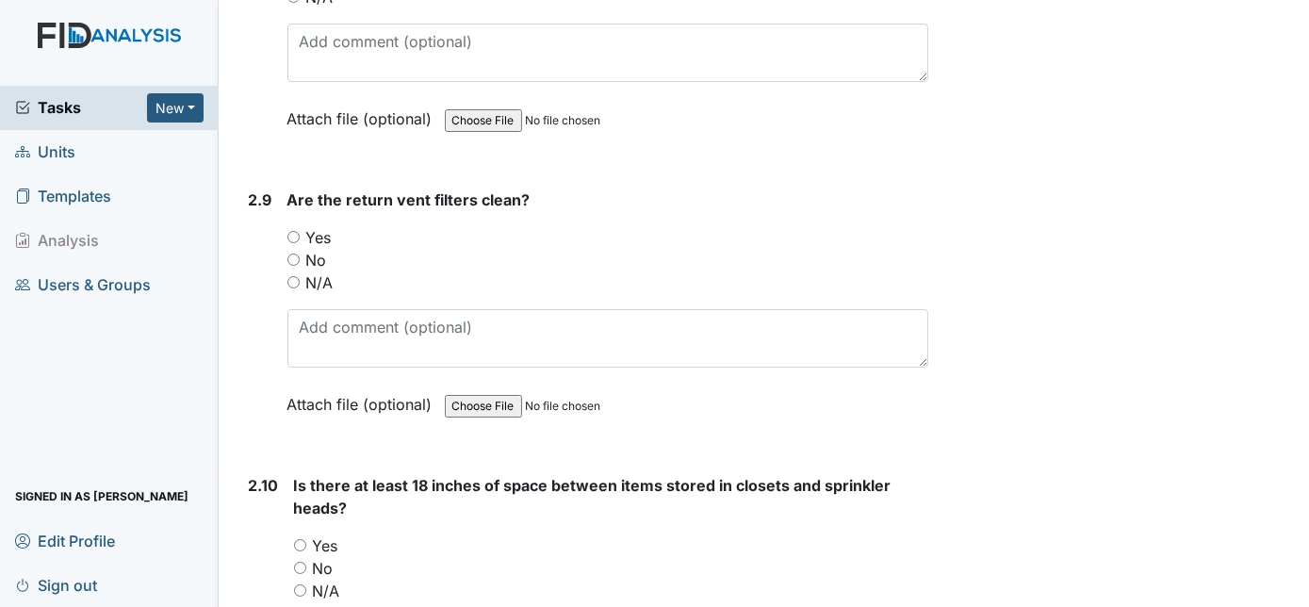
click at [292, 231] on input "Yes" at bounding box center [293, 237] width 12 height 12
radio input "true"
click at [258, 287] on div "2.9" at bounding box center [261, 315] width 24 height 255
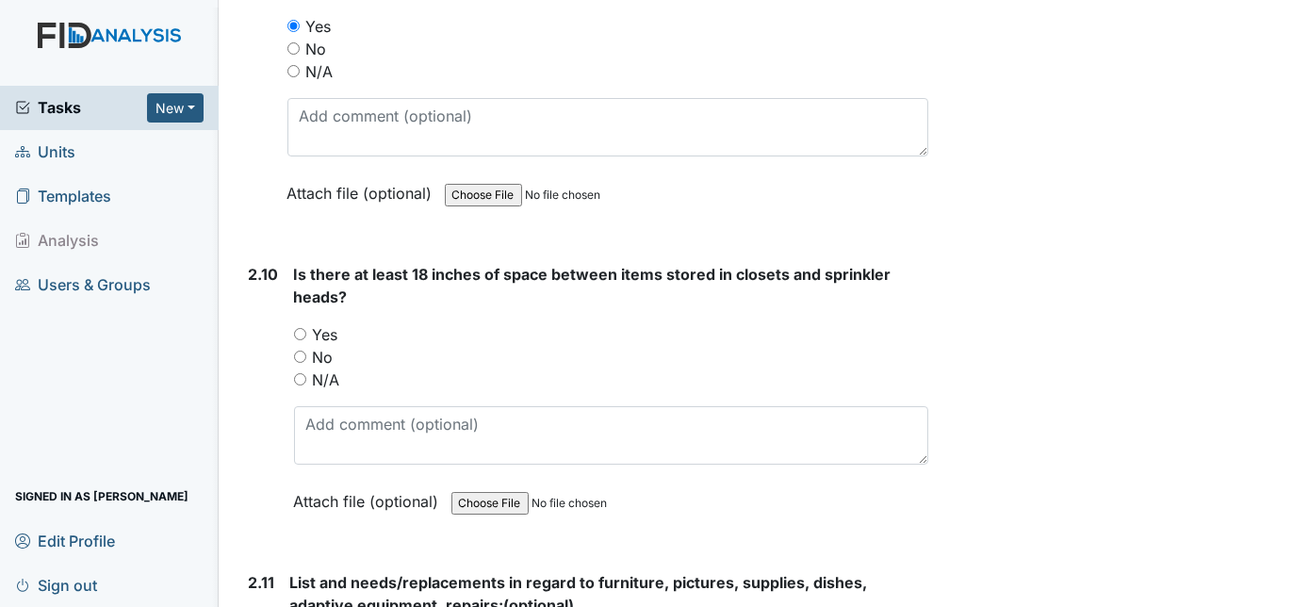
scroll to position [4179, 0]
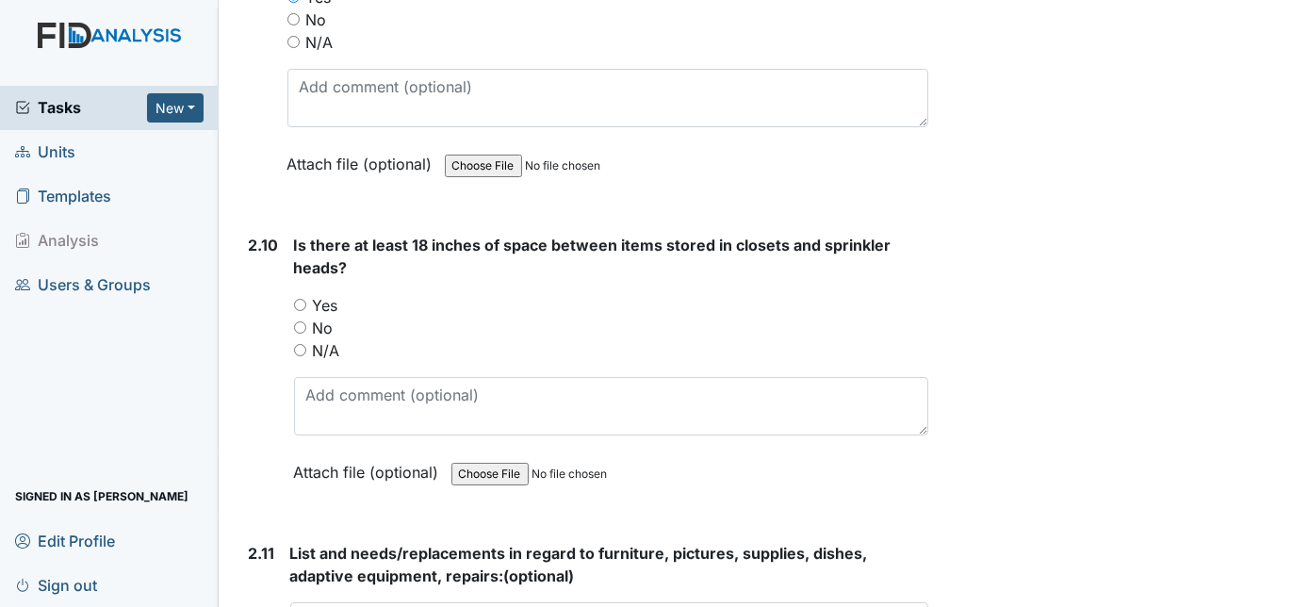
click at [300, 299] on input "Yes" at bounding box center [300, 305] width 12 height 12
radio input "true"
click at [266, 295] on div "2.10" at bounding box center [264, 373] width 30 height 278
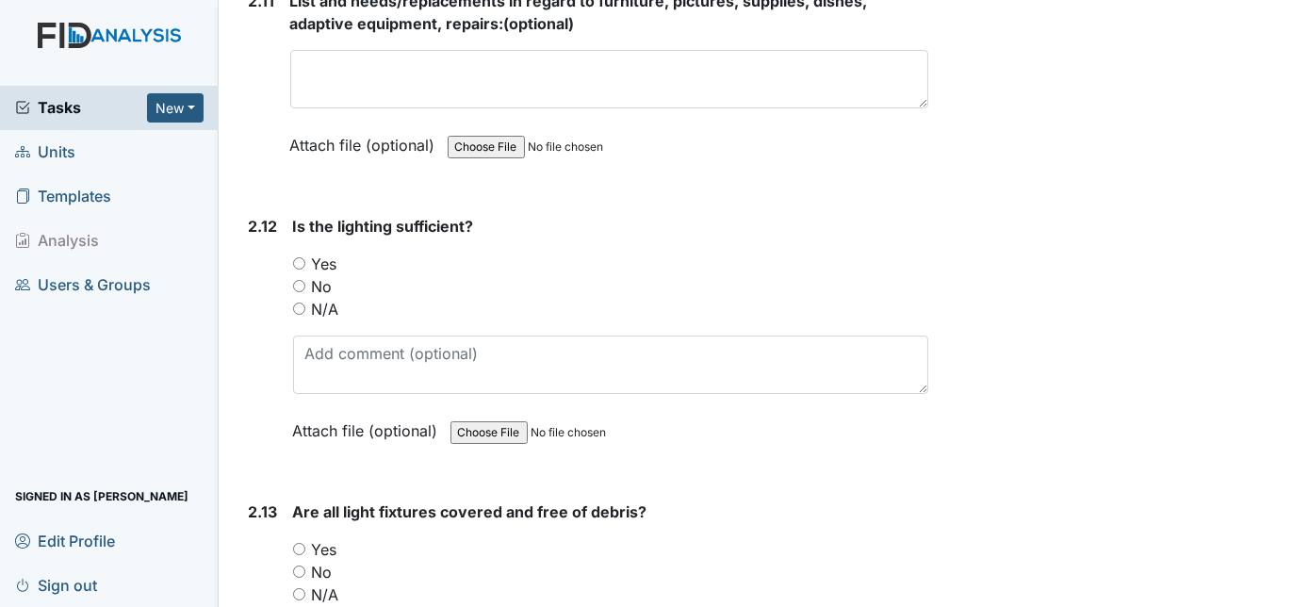
scroll to position [4762, 0]
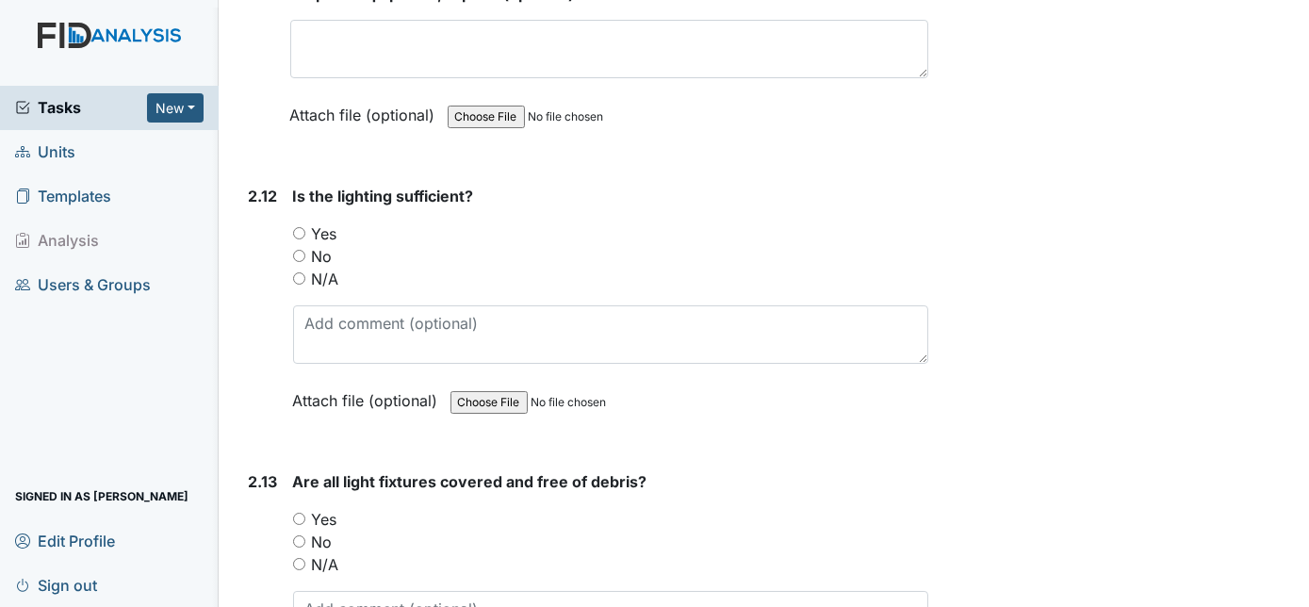
click at [299, 227] on input "Yes" at bounding box center [299, 233] width 12 height 12
radio input "true"
click at [254, 303] on div "2.12" at bounding box center [263, 312] width 29 height 255
click at [445, 191] on div "Is the lighting sufficient? You must select one of the below options. Yes No N/…" at bounding box center [611, 305] width 636 height 240
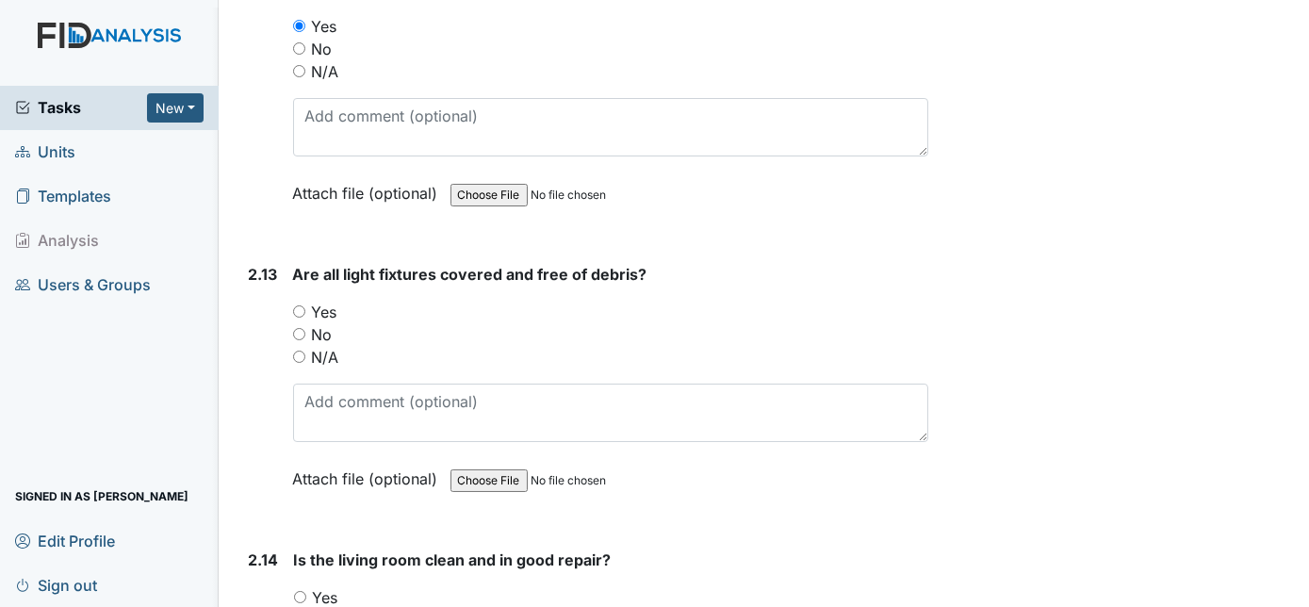
scroll to position [5002, 0]
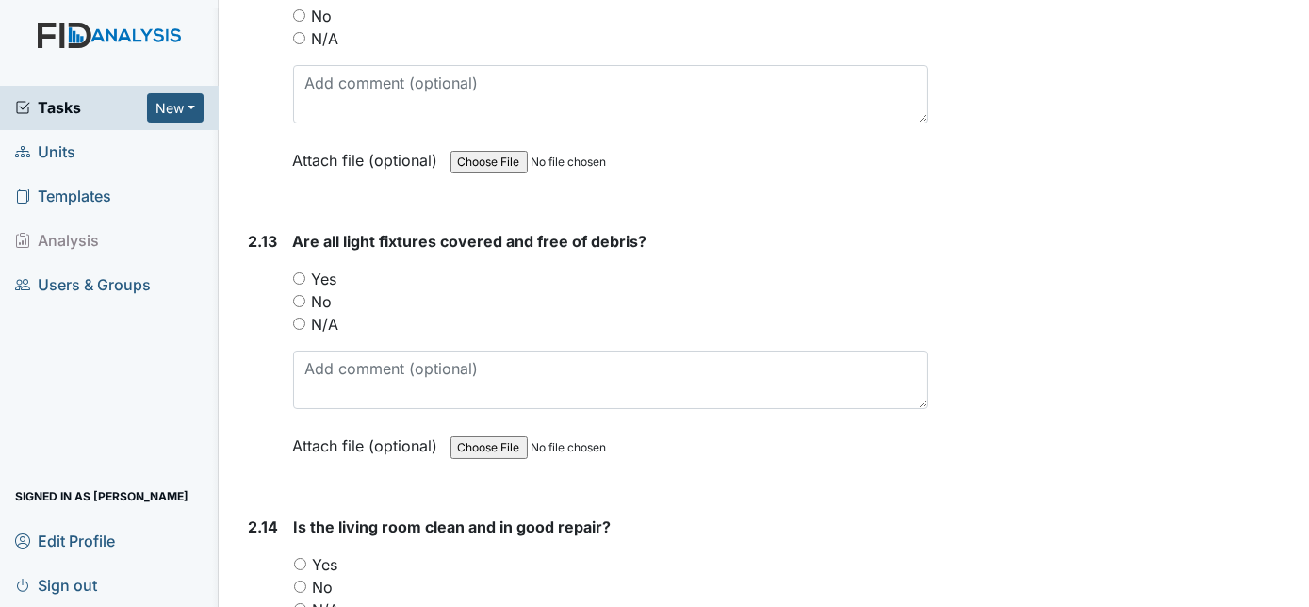
click at [296, 272] on input "Yes" at bounding box center [299, 278] width 12 height 12
radio input "true"
click at [278, 284] on div "2.13 Are all light fixtures covered and free of debris? You must select one of …" at bounding box center [585, 357] width 688 height 255
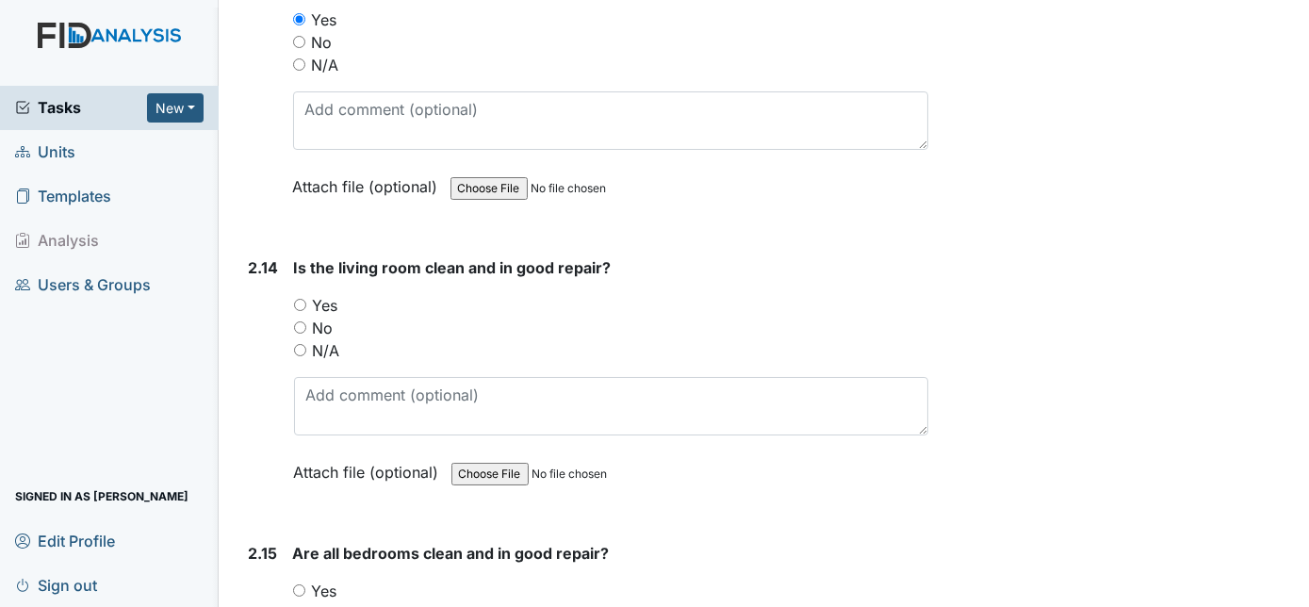
scroll to position [5310, 0]
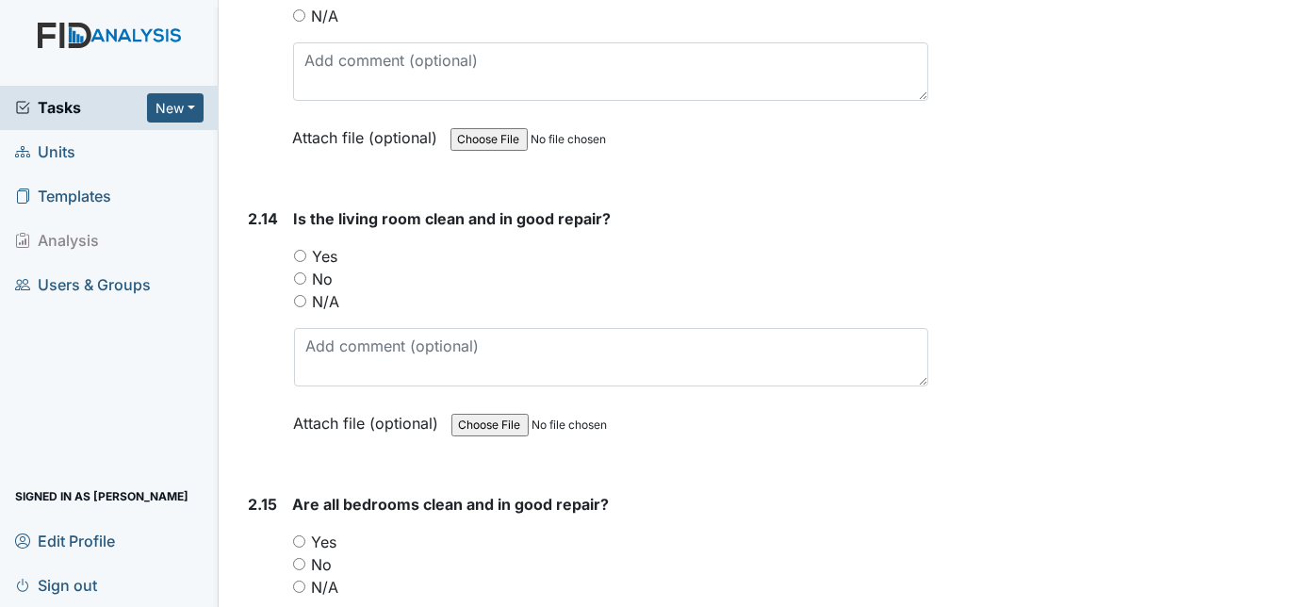
click at [301, 250] on input "Yes" at bounding box center [300, 256] width 12 height 12
radio input "true"
click at [256, 301] on div "2.14" at bounding box center [264, 334] width 30 height 255
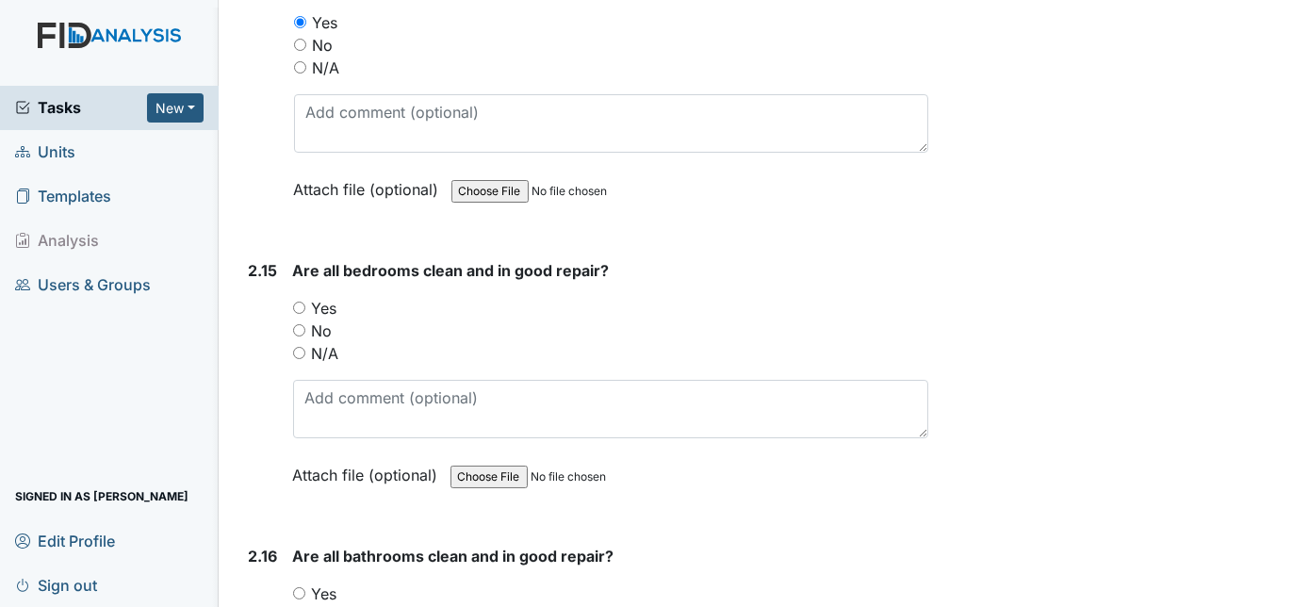
scroll to position [5618, 0]
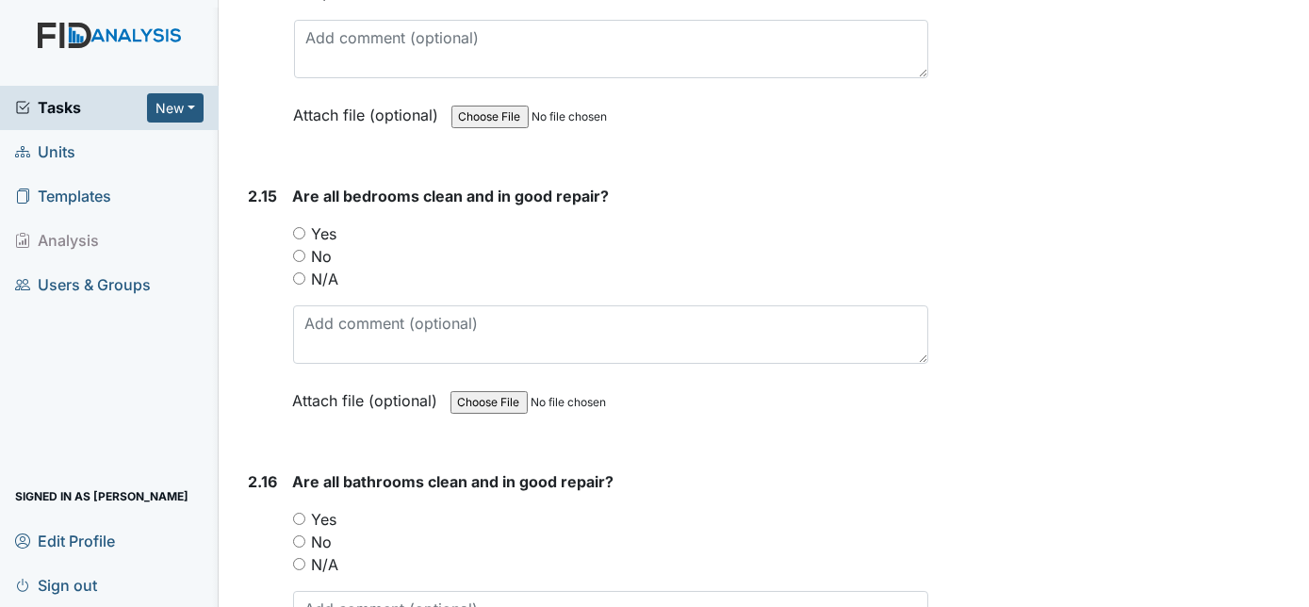
click at [299, 227] on input "Yes" at bounding box center [299, 233] width 12 height 12
radio input "true"
click at [263, 293] on div "2.15" at bounding box center [263, 312] width 29 height 255
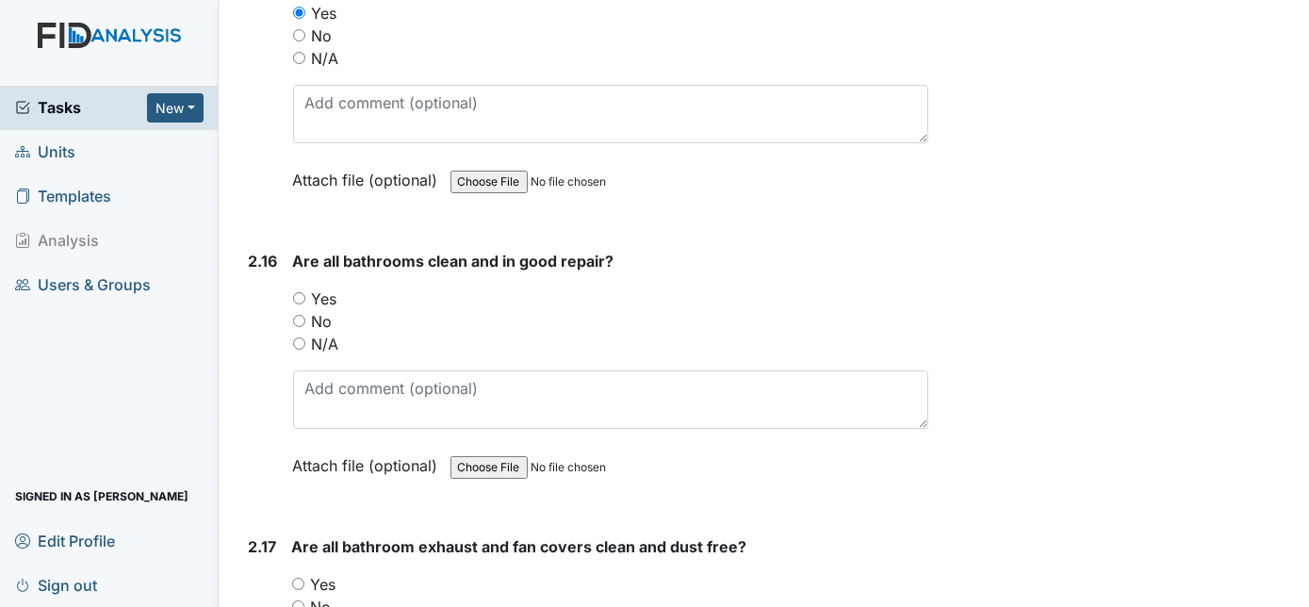
scroll to position [5892, 0]
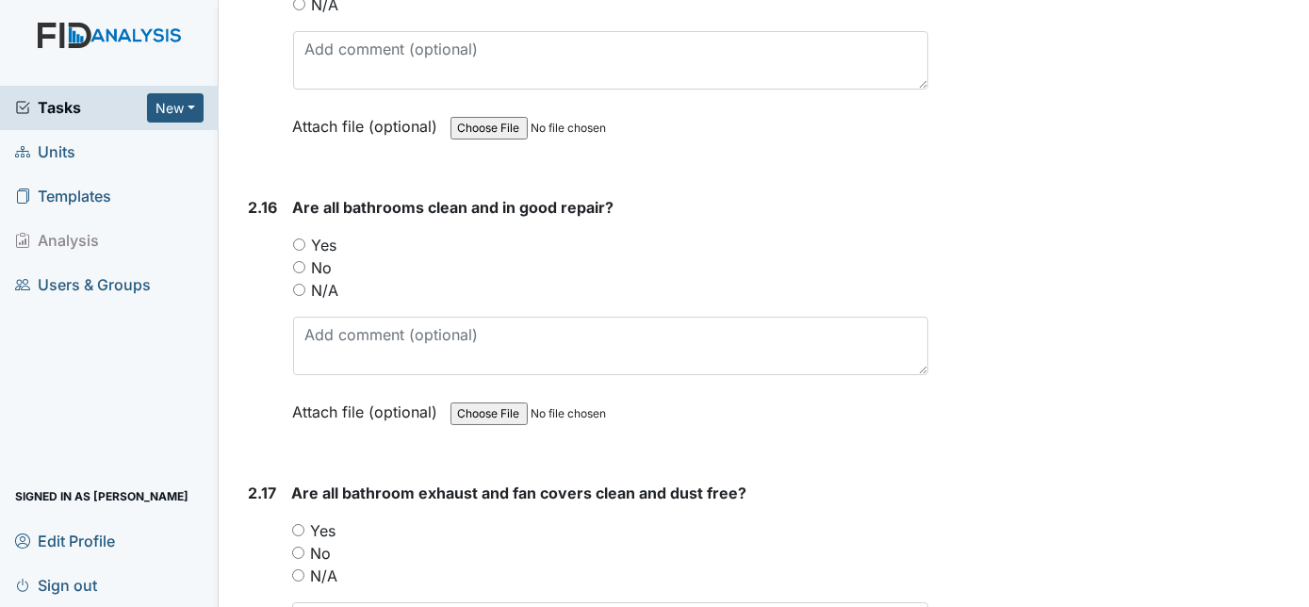
click at [298, 238] on input "Yes" at bounding box center [299, 244] width 12 height 12
radio input "true"
click at [265, 275] on div "2.16" at bounding box center [263, 323] width 29 height 255
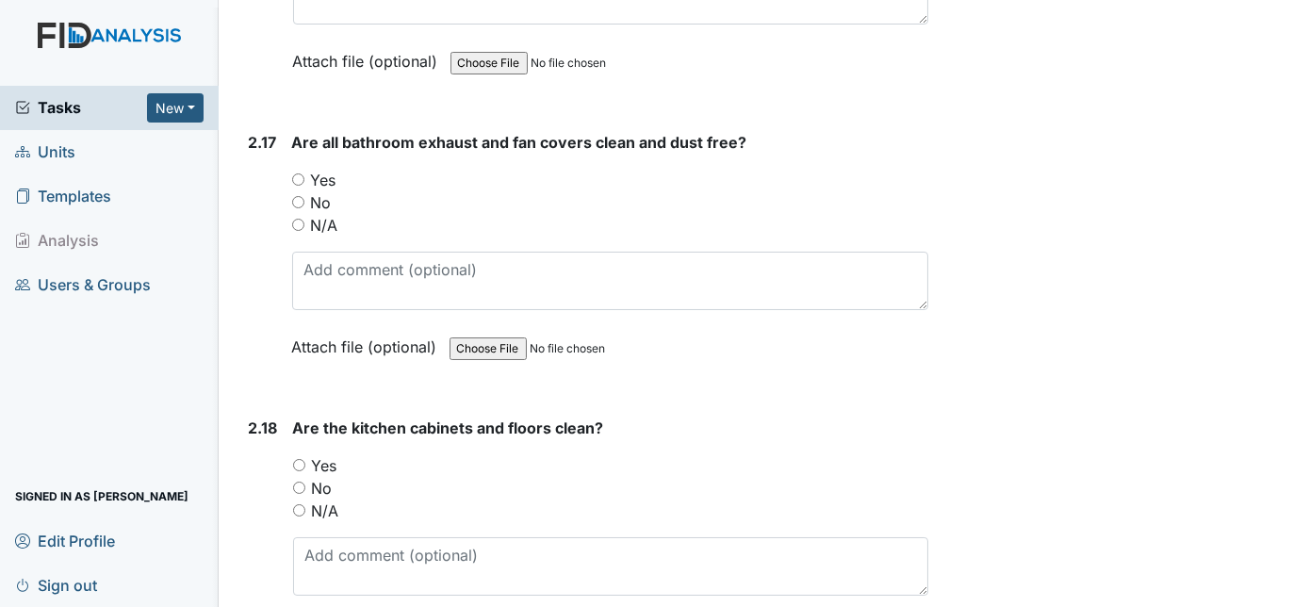
scroll to position [6269, 0]
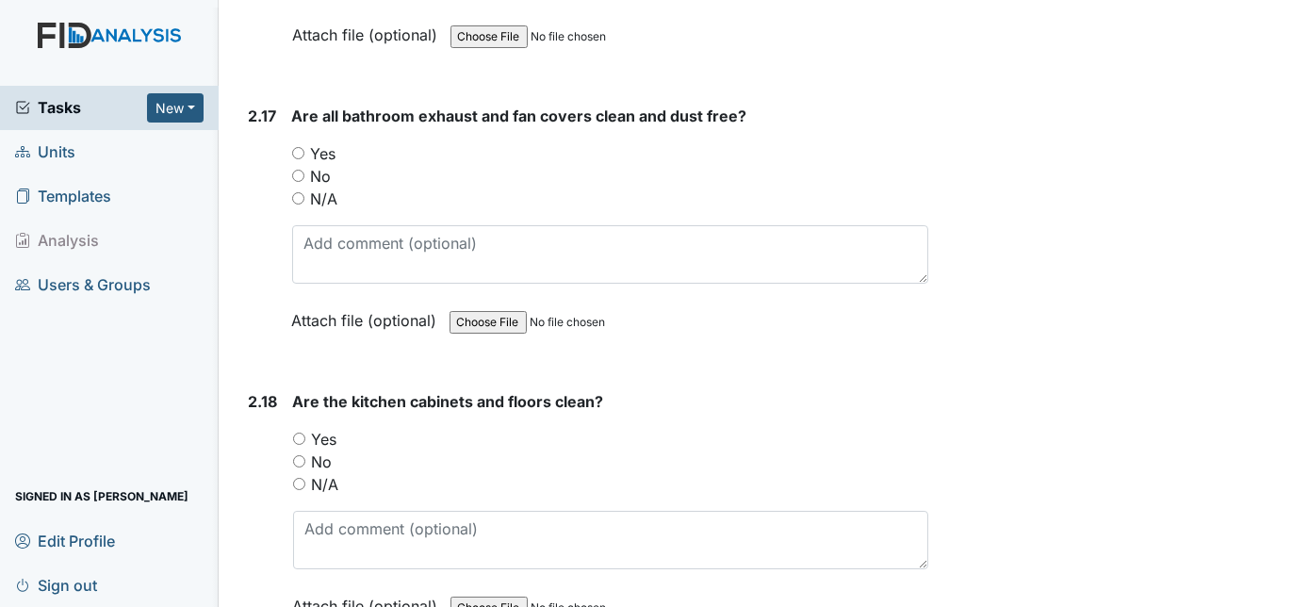
click at [298, 147] on input "Yes" at bounding box center [298, 153] width 12 height 12
radio input "true"
click at [264, 245] on div "2.17" at bounding box center [263, 232] width 28 height 255
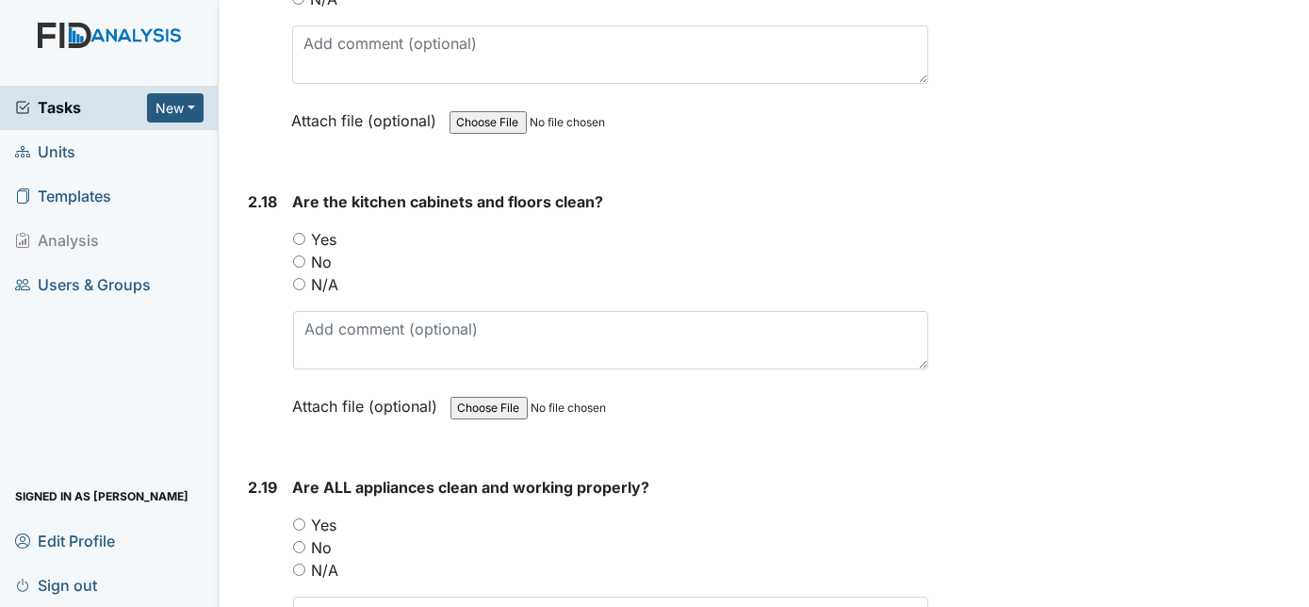
scroll to position [6543, 0]
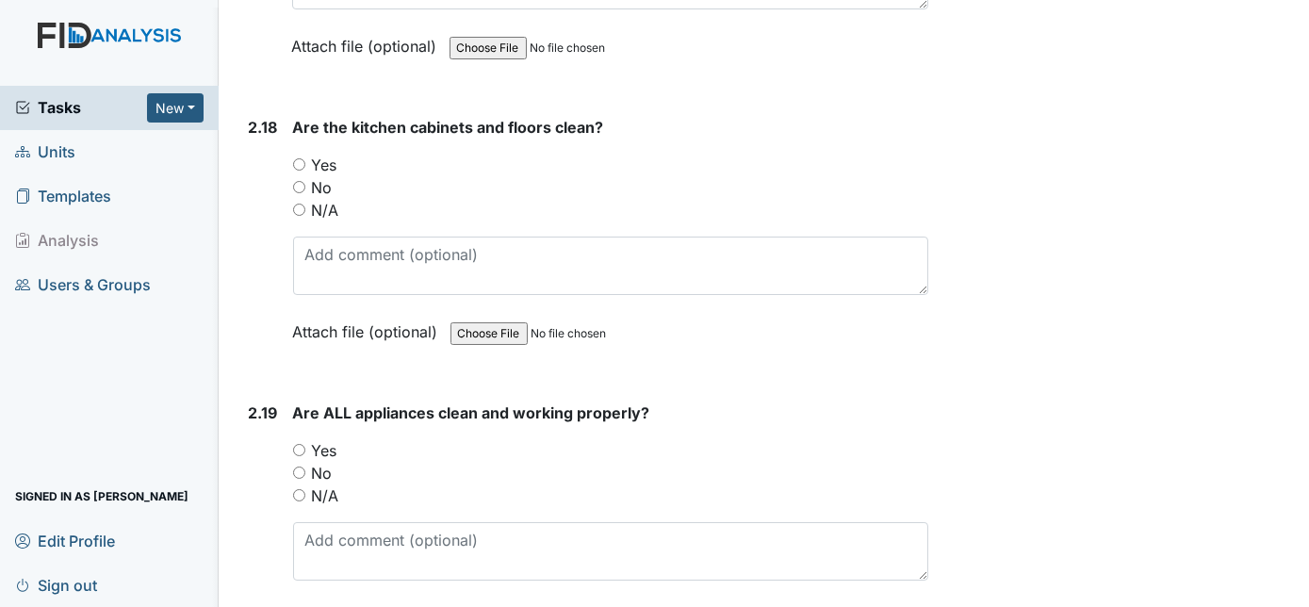
click at [297, 158] on input "Yes" at bounding box center [299, 164] width 12 height 12
radio input "true"
click at [251, 243] on div "2.18" at bounding box center [263, 243] width 29 height 255
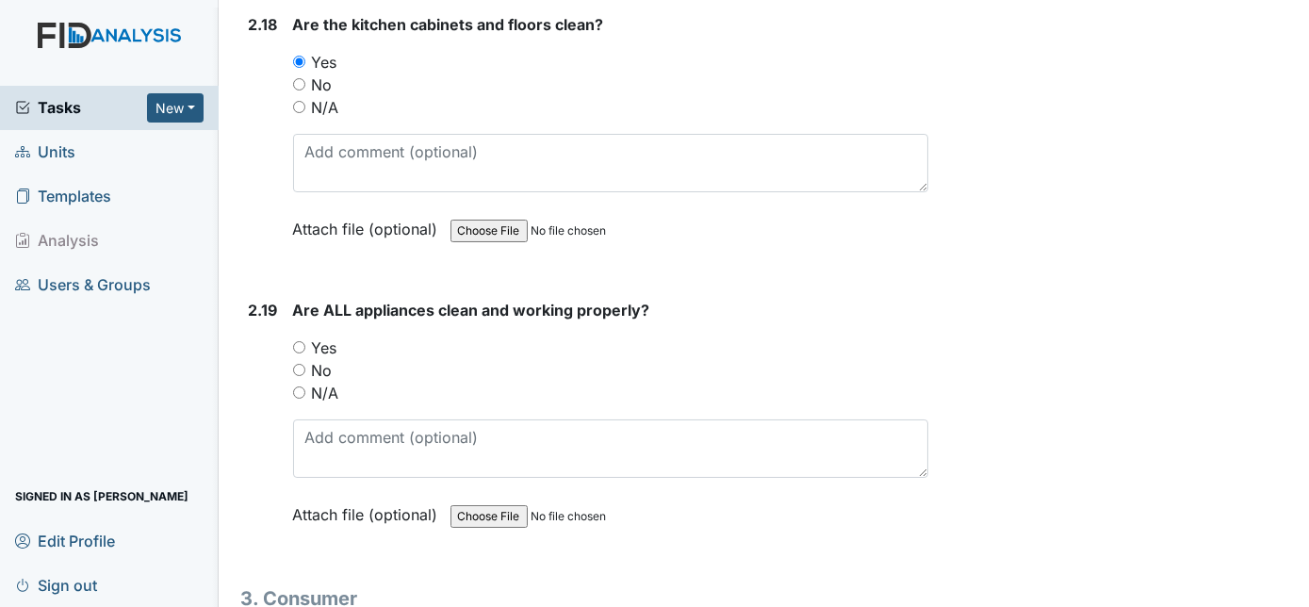
scroll to position [6783, 0]
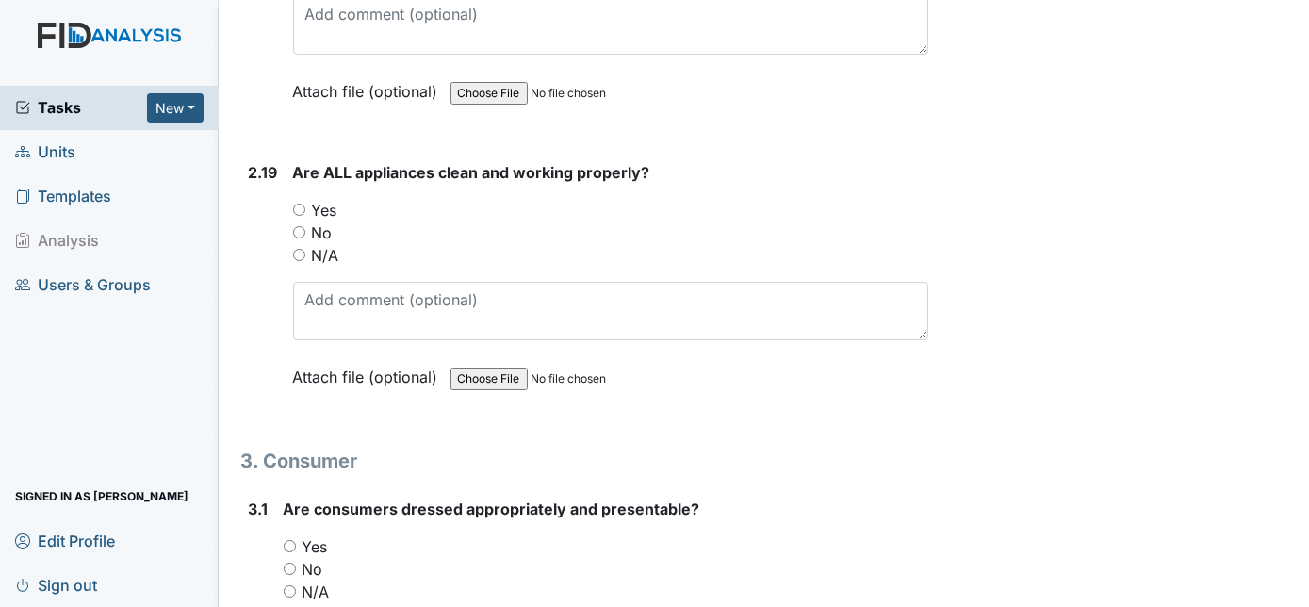
click at [296, 204] on input "Yes" at bounding box center [299, 210] width 12 height 12
radio input "true"
click at [253, 258] on div "2.19" at bounding box center [263, 288] width 29 height 255
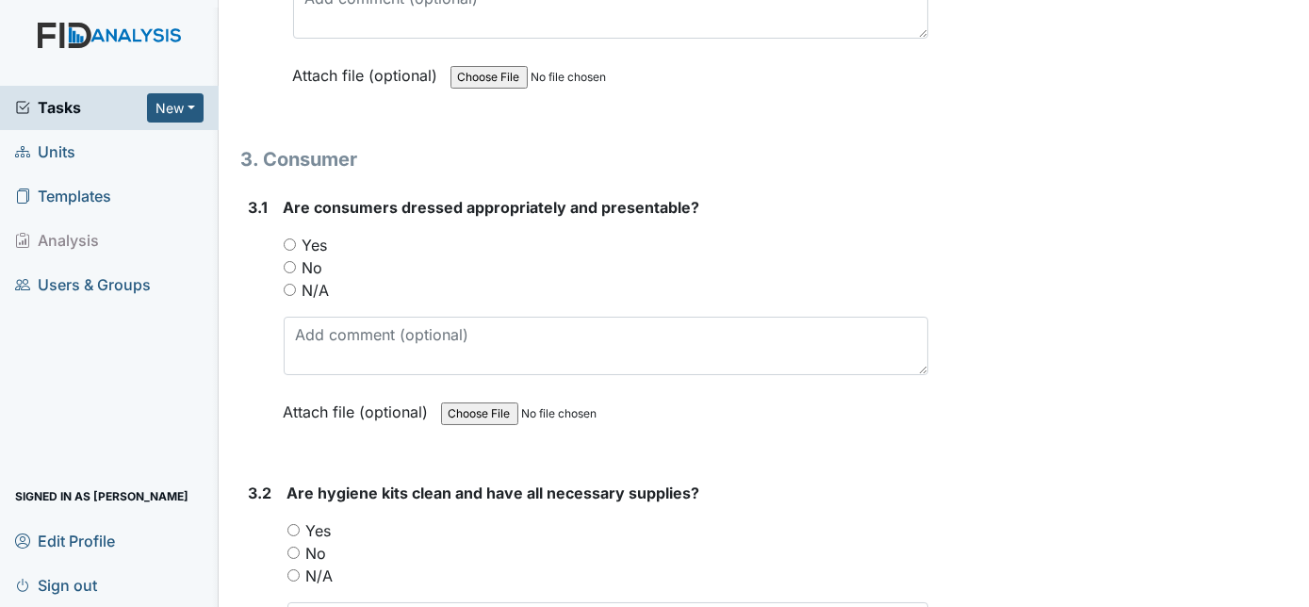
scroll to position [7091, 0]
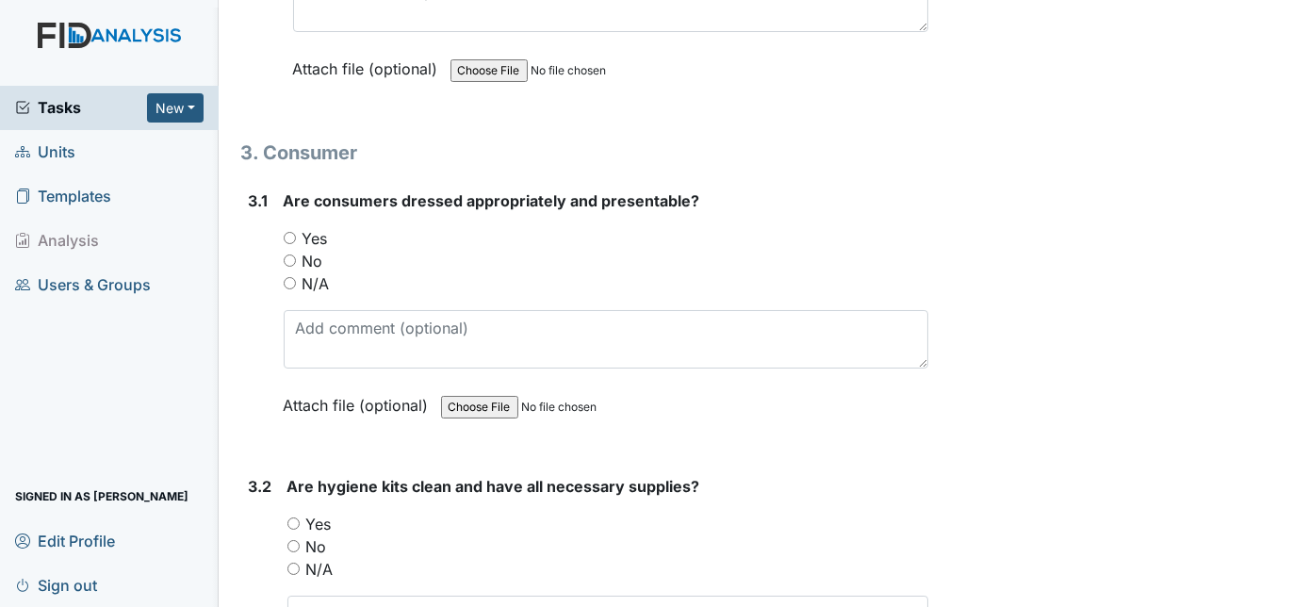
click at [285, 232] on input "Yes" at bounding box center [290, 238] width 12 height 12
radio input "true"
click at [249, 301] on div "3.1" at bounding box center [259, 316] width 20 height 255
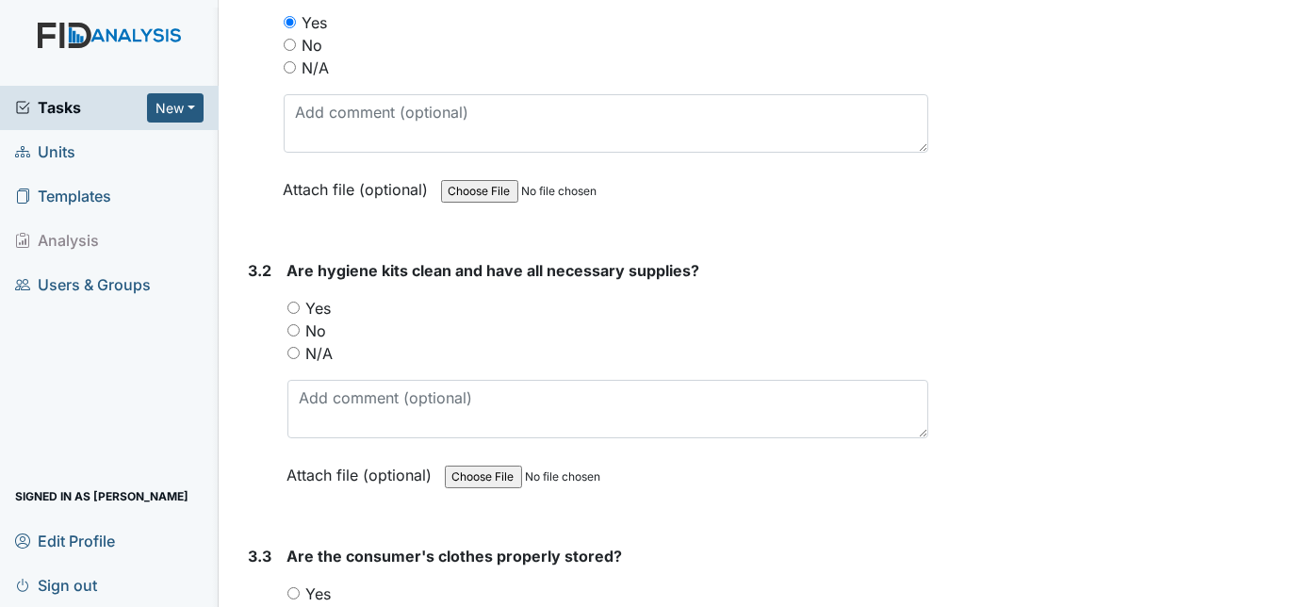
scroll to position [7400, 0]
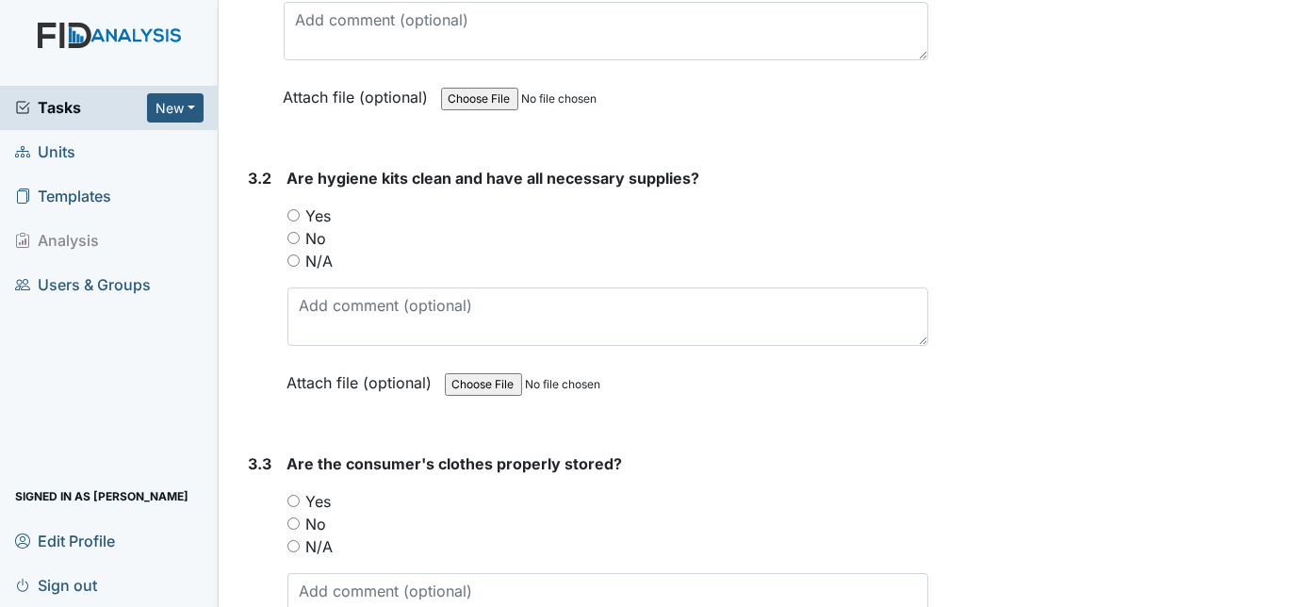
click at [291, 209] on input "Yes" at bounding box center [293, 215] width 12 height 12
radio input "true"
click at [250, 322] on div "3.2" at bounding box center [261, 294] width 24 height 255
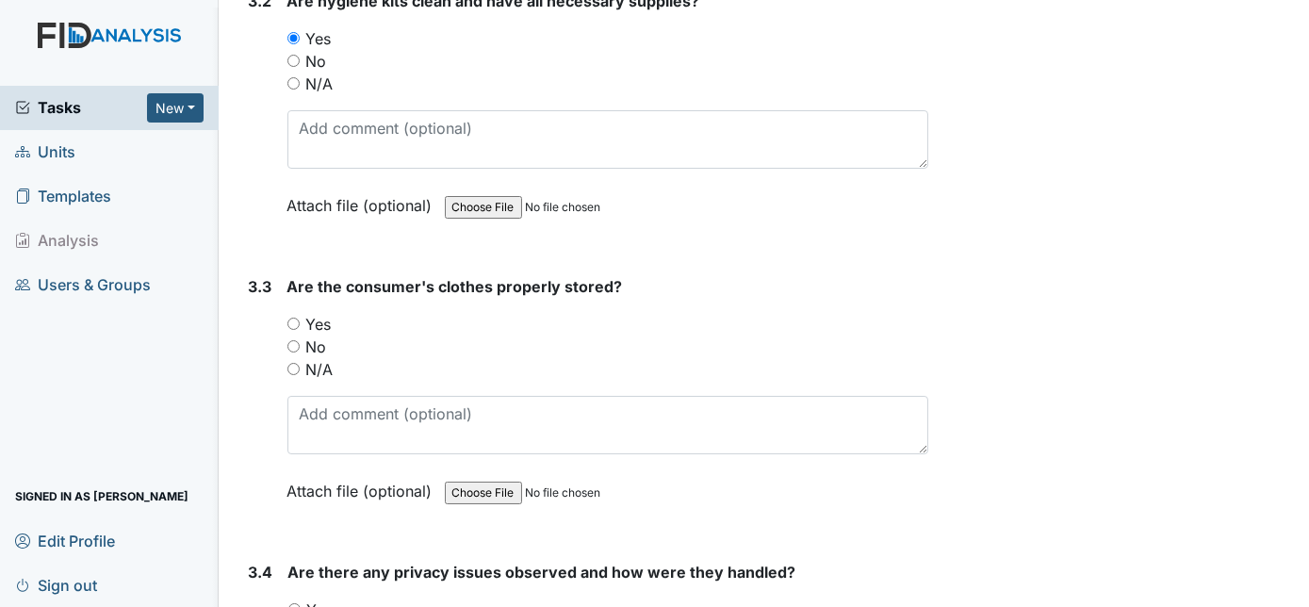
scroll to position [7605, 0]
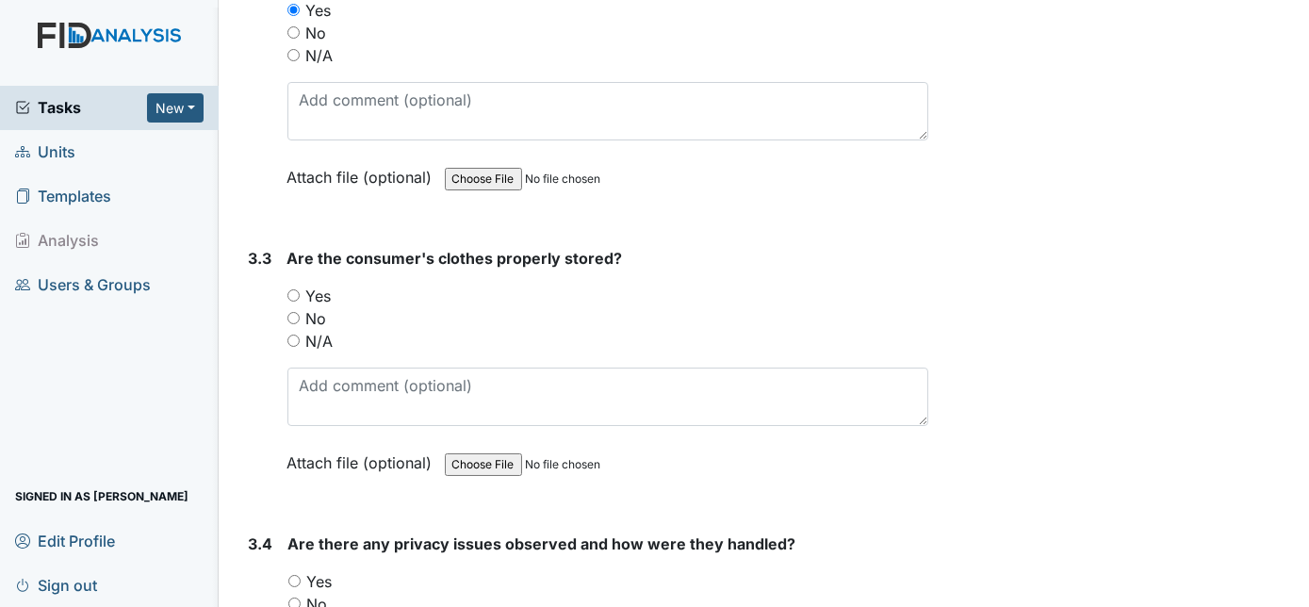
click at [289, 289] on input "Yes" at bounding box center [293, 295] width 12 height 12
radio input "true"
click at [257, 329] on div "3.3" at bounding box center [261, 374] width 24 height 255
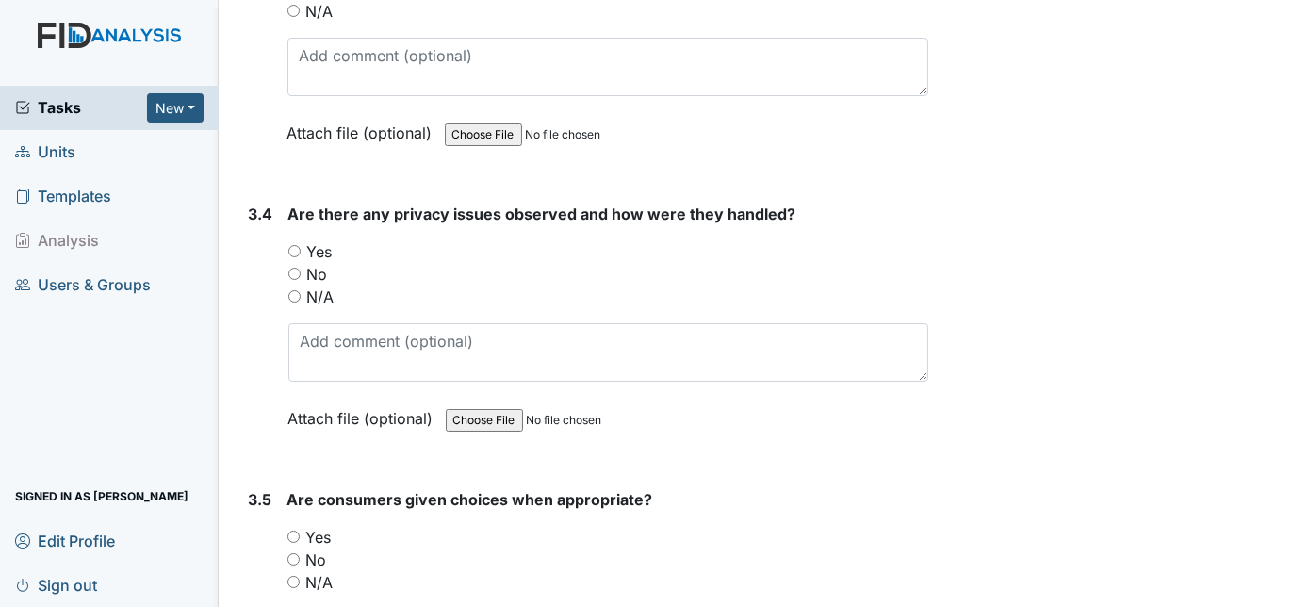
scroll to position [7948, 0]
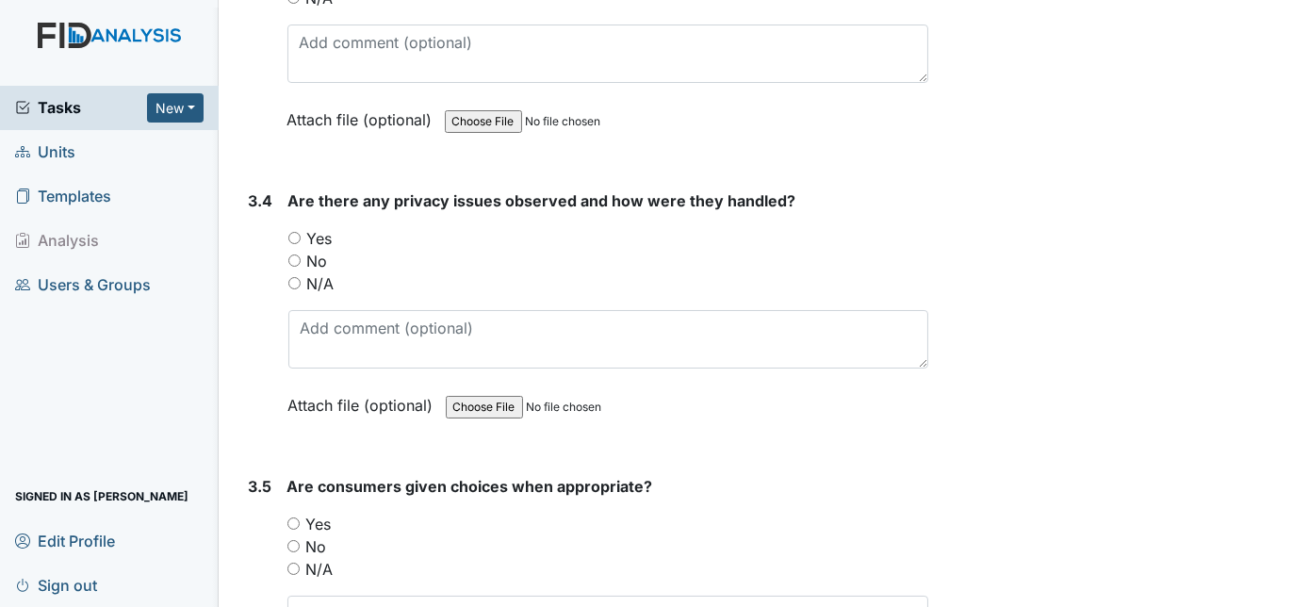
click at [294, 254] on input "No" at bounding box center [294, 260] width 12 height 12
radio input "true"
click at [251, 301] on div "3.4" at bounding box center [261, 316] width 24 height 255
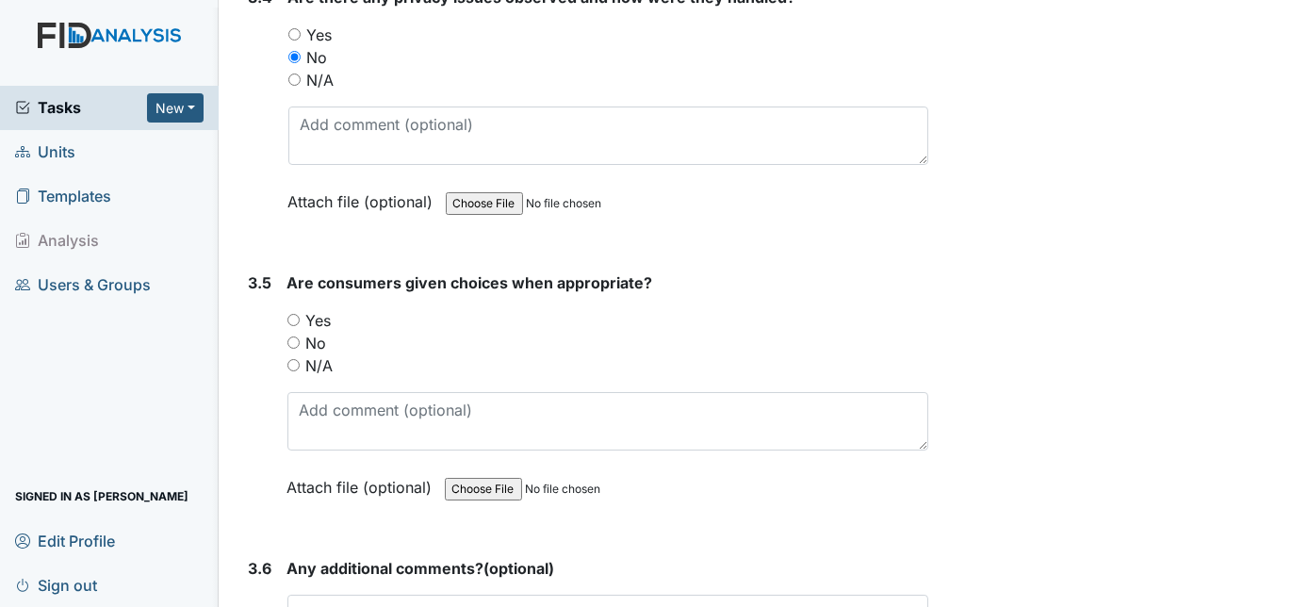
scroll to position [8153, 0]
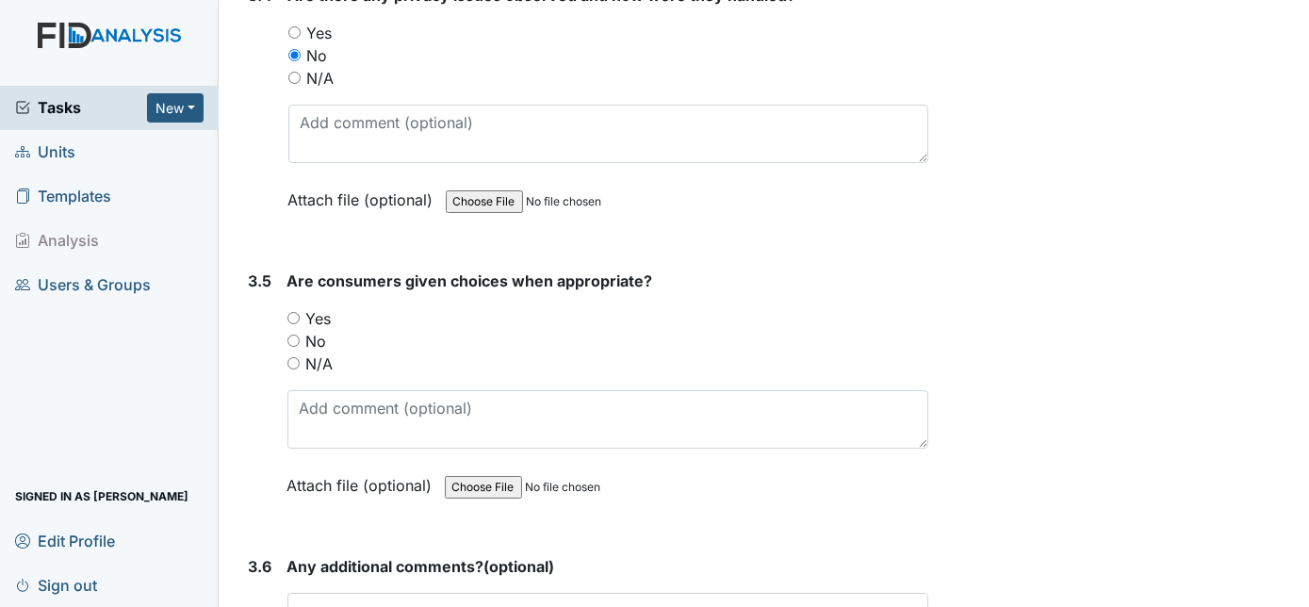
click at [298, 312] on input "Yes" at bounding box center [293, 318] width 12 height 12
radio input "true"
click at [247, 343] on div "3.5 Are consumers given choices when appropriate? You must select one of the be…" at bounding box center [585, 396] width 688 height 255
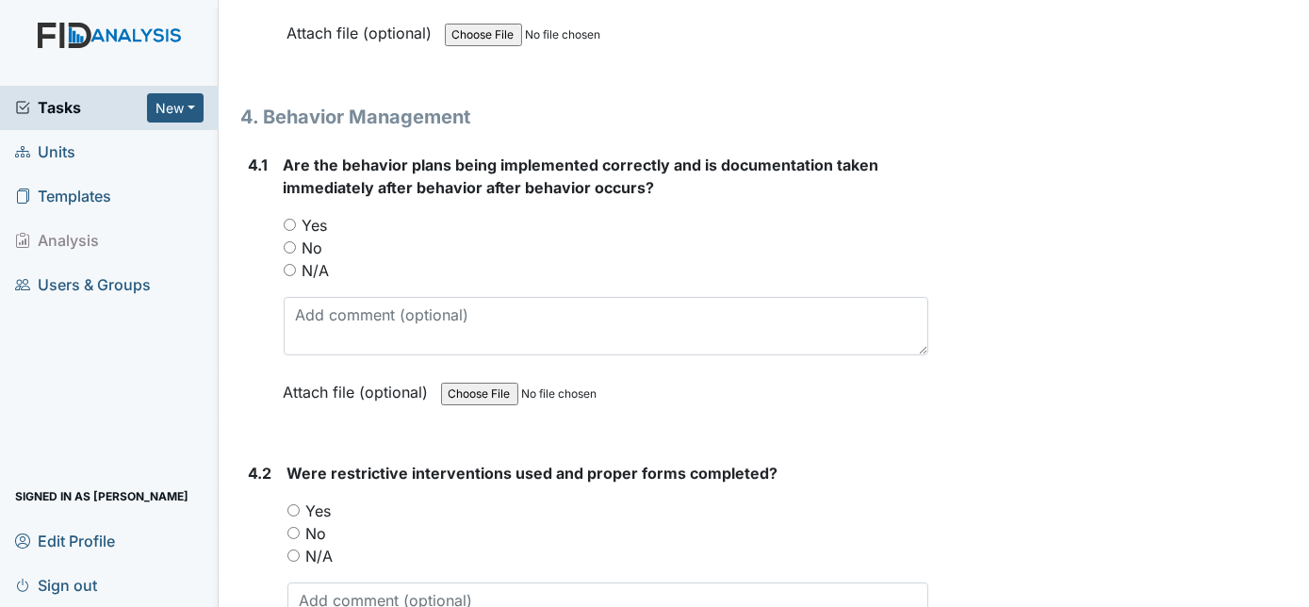
scroll to position [8838, 0]
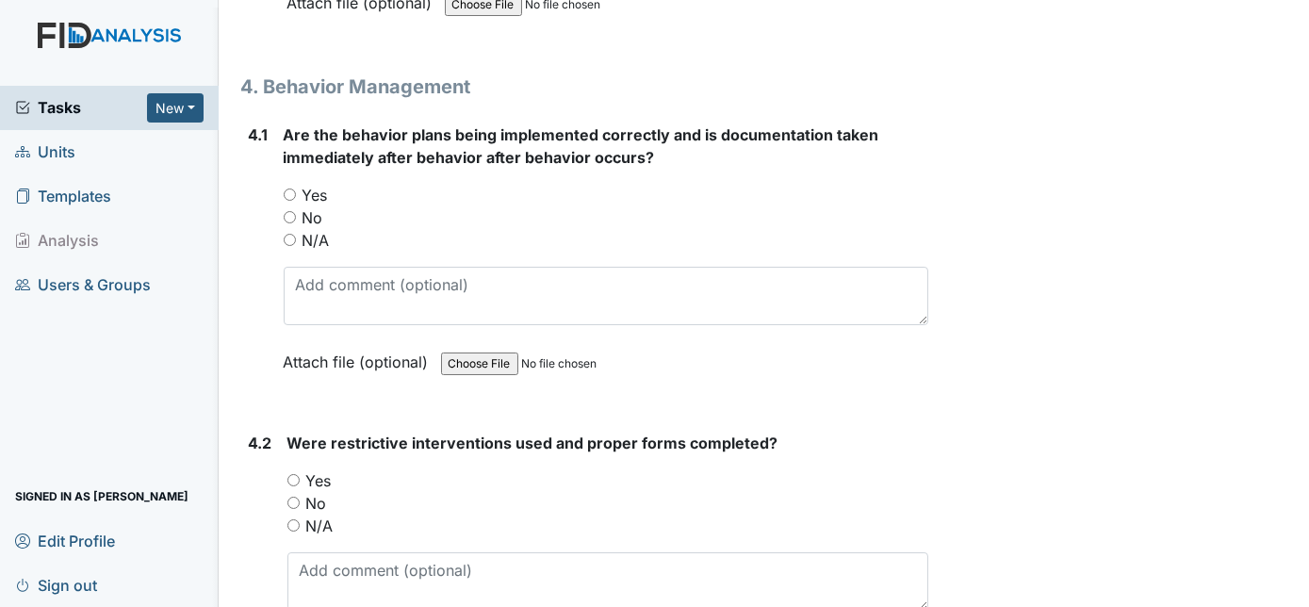
click at [291, 234] on input "N/A" at bounding box center [290, 240] width 12 height 12
radio input "true"
click at [256, 255] on div "4.1" at bounding box center [259, 262] width 20 height 278
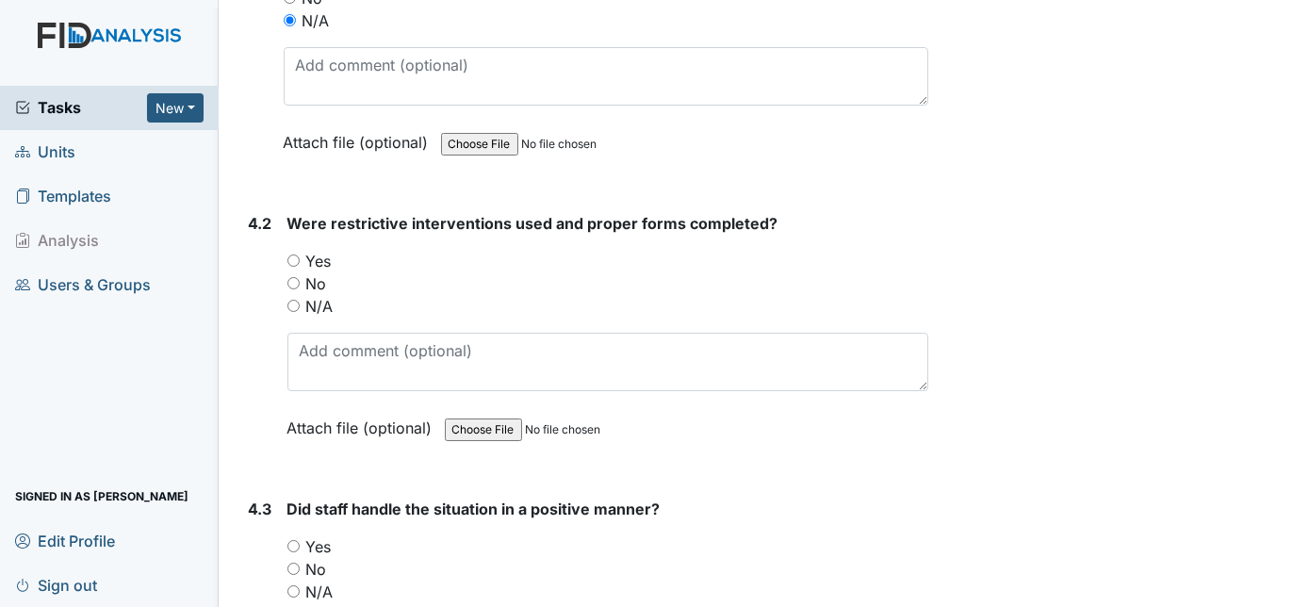
scroll to position [9112, 0]
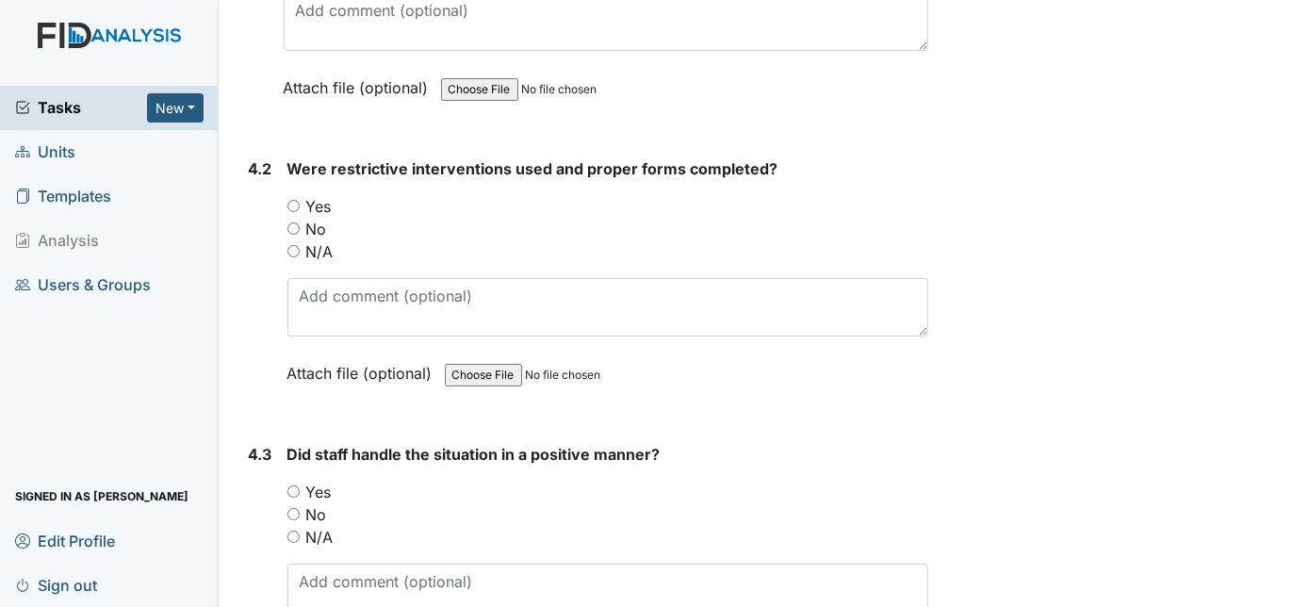
click at [291, 245] on input "N/A" at bounding box center [293, 251] width 12 height 12
radio input "true"
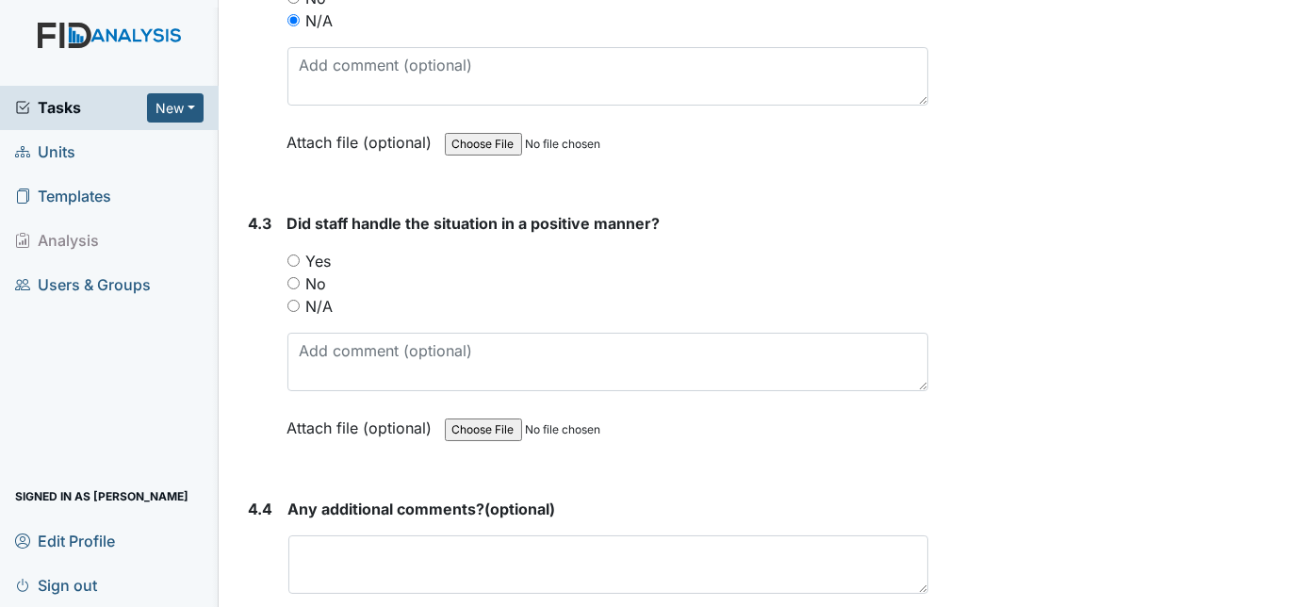
scroll to position [9421, 0]
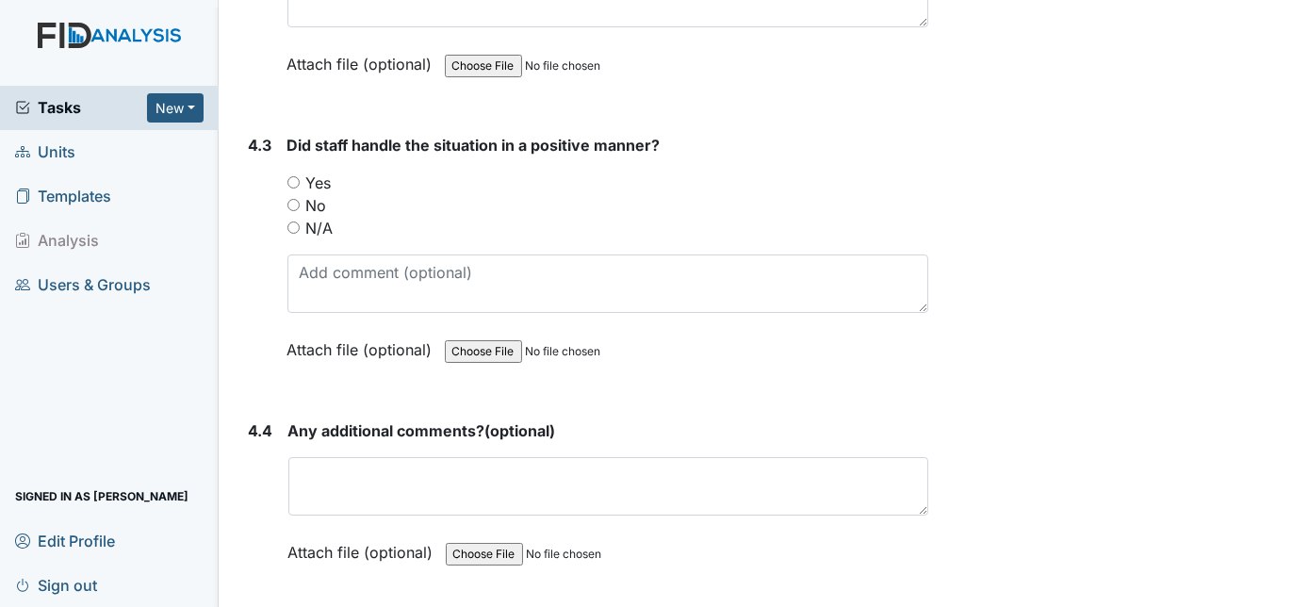
click at [292, 221] on input "N/A" at bounding box center [293, 227] width 12 height 12
radio input "true"
click at [258, 257] on div "4.3" at bounding box center [261, 261] width 24 height 255
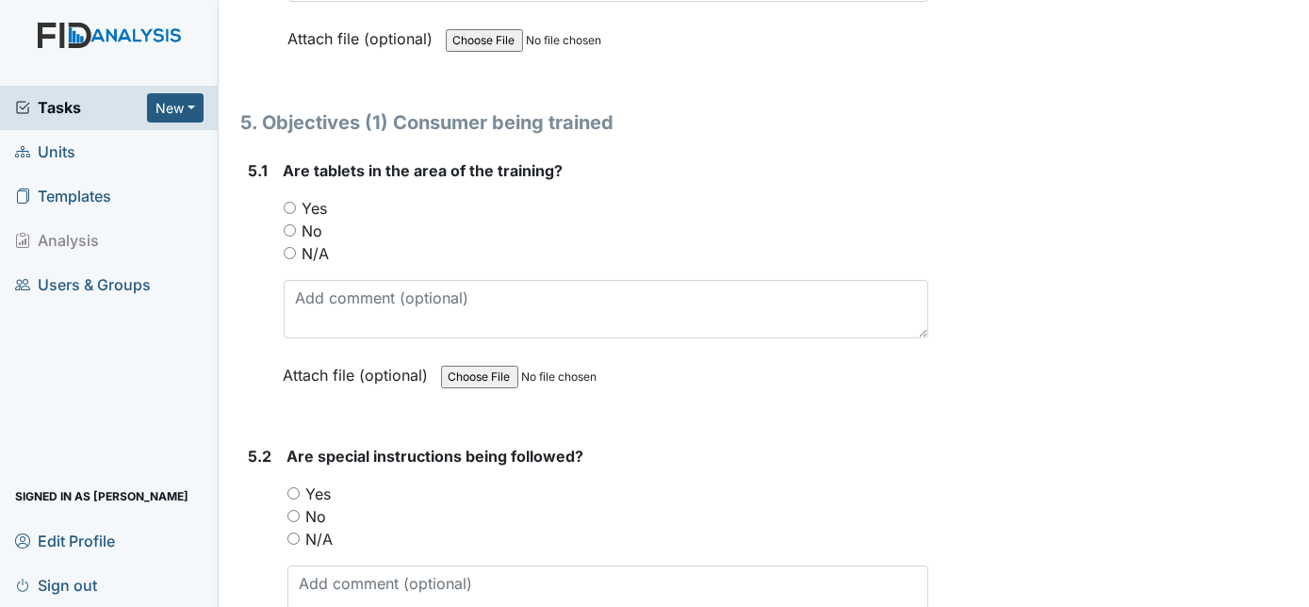
scroll to position [9969, 0]
